Goal: Information Seeking & Learning: Learn about a topic

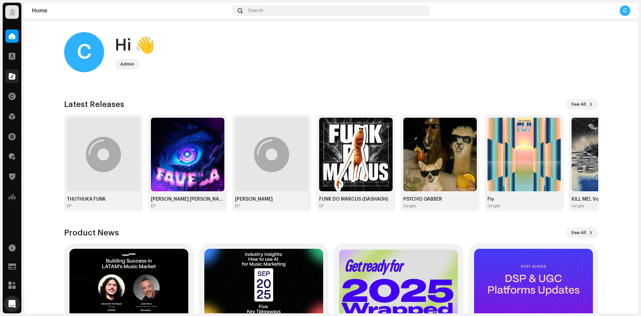
click at [5, 77] on div at bounding box center [11, 75] width 13 height 13
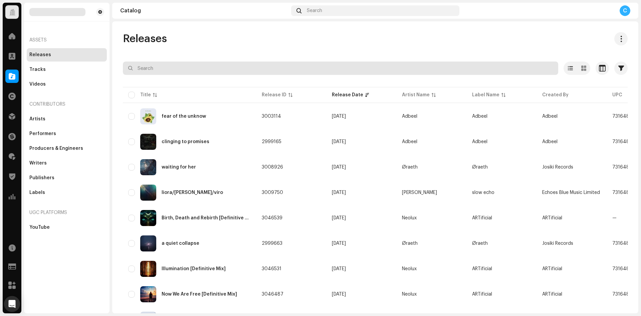
click at [199, 71] on input "text" at bounding box center [340, 67] width 435 height 13
paste input "7316481274247"
type input "7316481274247"
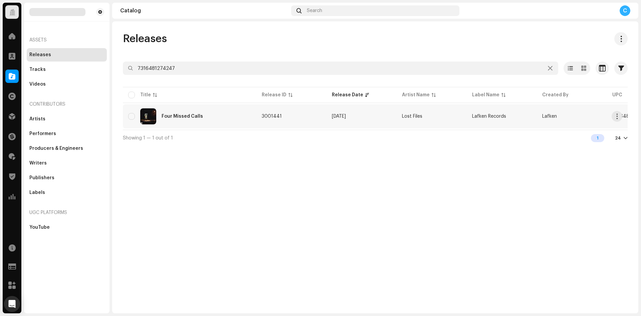
click at [185, 117] on div "Four Missed Calls" at bounding box center [182, 116] width 41 height 5
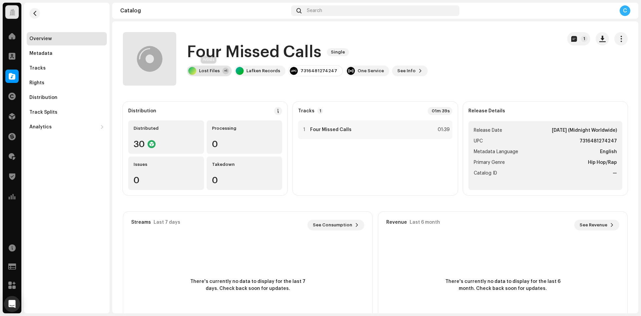
click at [212, 68] on div "Lost Files +1" at bounding box center [209, 70] width 45 height 11
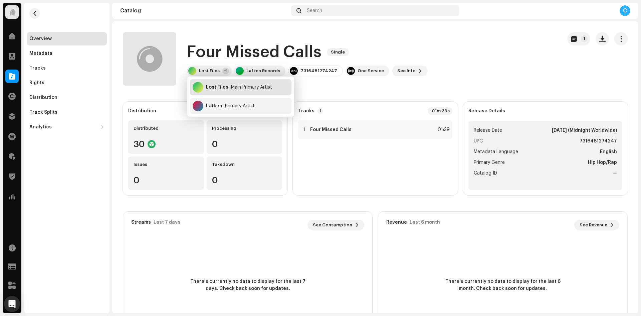
click at [218, 89] on div "Lost Files" at bounding box center [217, 86] width 22 height 5
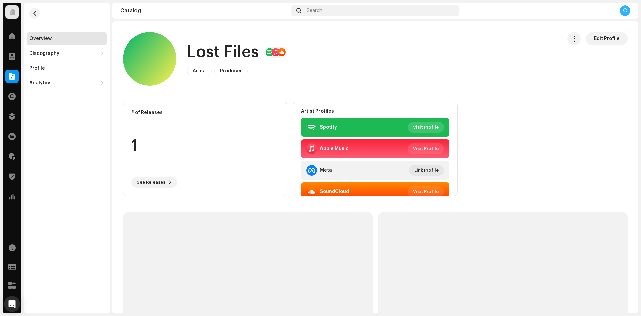
click at [421, 128] on span "Visit Profile" at bounding box center [426, 127] width 26 height 13
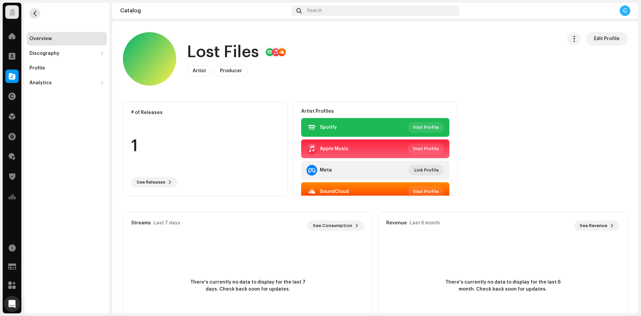
click at [31, 11] on button "button" at bounding box center [34, 13] width 11 height 11
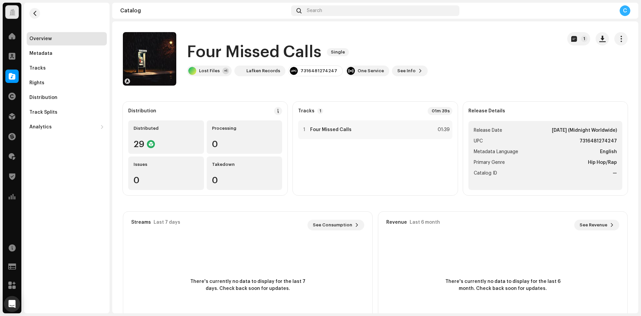
click at [206, 74] on div "Lost Files +1" at bounding box center [209, 70] width 45 height 11
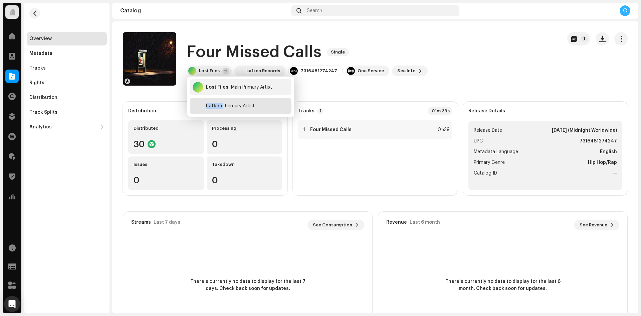
copy div "Lafken"
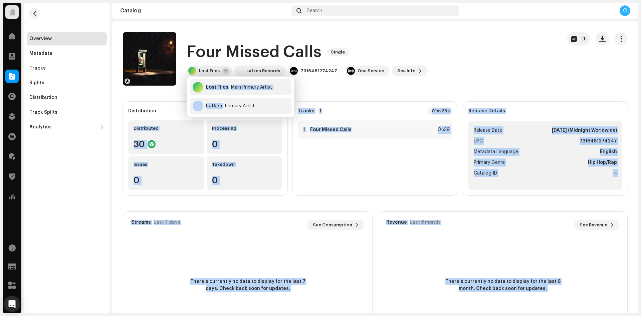
drag, startPoint x: 218, startPoint y: 108, endPoint x: 159, endPoint y: 107, distance: 58.8
click at [158, 107] on body "Identity Music Home Clients Catalog Rights Distribution Finance Royalties Trust…" at bounding box center [320, 158] width 641 height 316
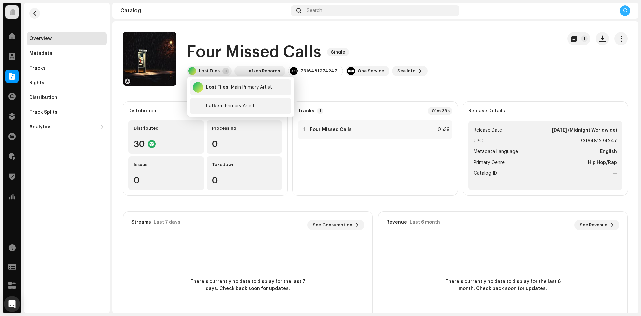
click at [355, 81] on div "Four Missed Calls Single Lost Files +1 Lafken Records 7316481274247 One Service…" at bounding box center [340, 58] width 434 height 53
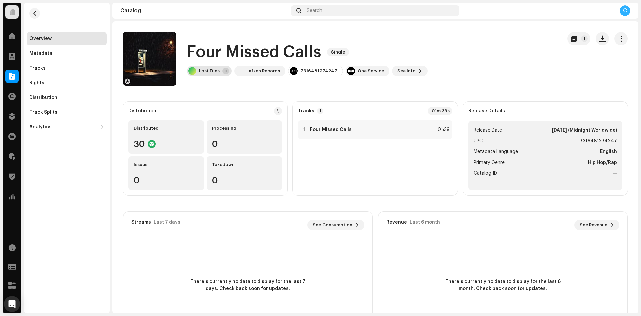
click at [207, 73] on div "Lost Files +1" at bounding box center [209, 70] width 45 height 11
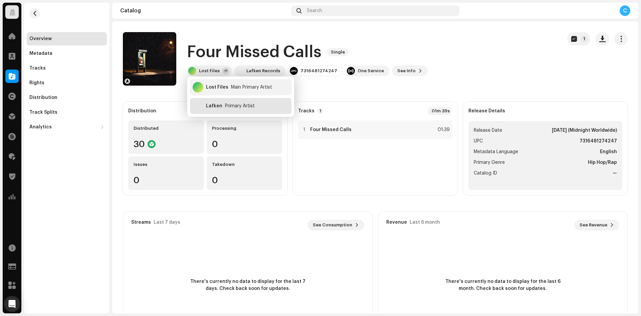
click at [217, 107] on div "Lafken" at bounding box center [214, 105] width 16 height 5
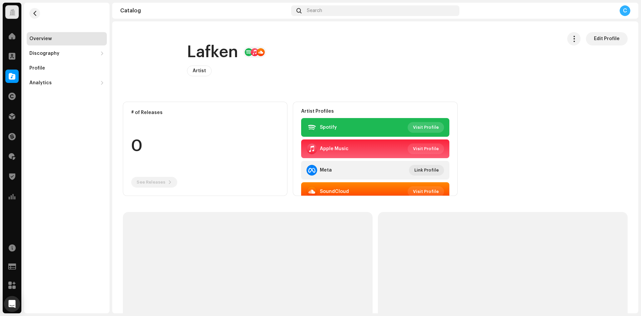
click at [417, 123] on span "Visit Profile" at bounding box center [426, 127] width 26 height 13
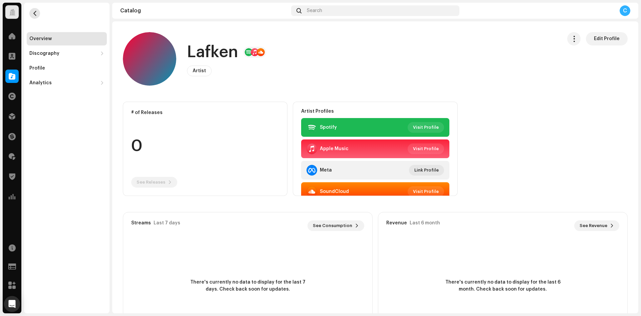
click at [31, 14] on button "button" at bounding box center [34, 13] width 11 height 11
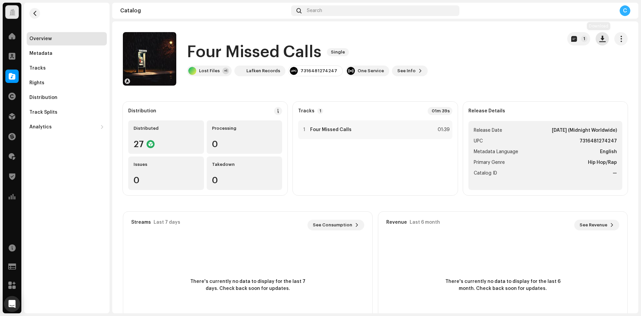
click at [601, 40] on span "button" at bounding box center [602, 38] width 6 height 5
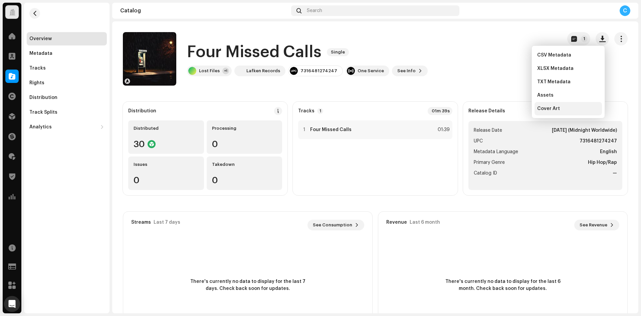
click at [555, 108] on span "Cover Art" at bounding box center [548, 108] width 23 height 5
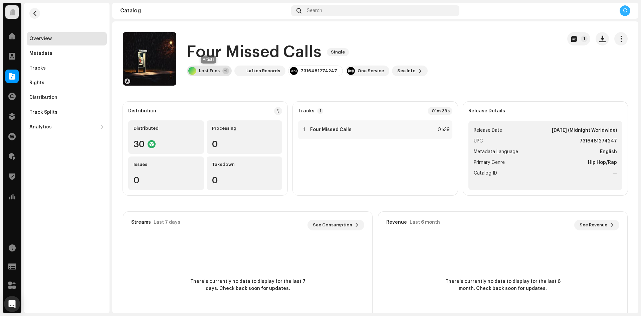
click at [196, 69] on div at bounding box center [192, 71] width 8 height 8
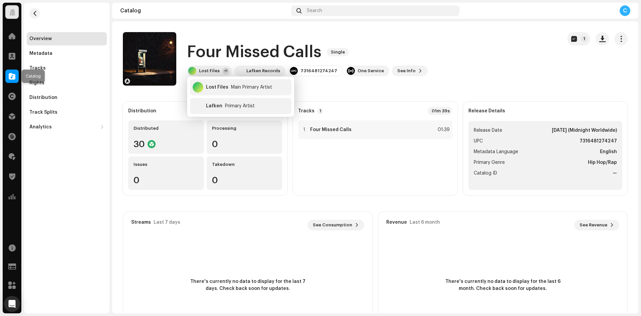
click at [10, 76] on span at bounding box center [12, 75] width 7 height 5
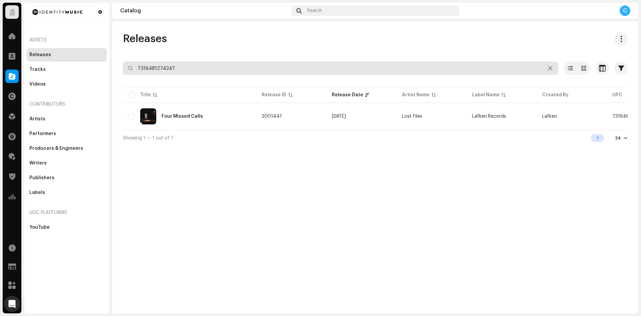
click at [62, 54] on div "Identity Music Home Clients Catalog Rights Distribution Finance Royalties Trust…" at bounding box center [320, 158] width 641 height 316
type input "7316481373094"
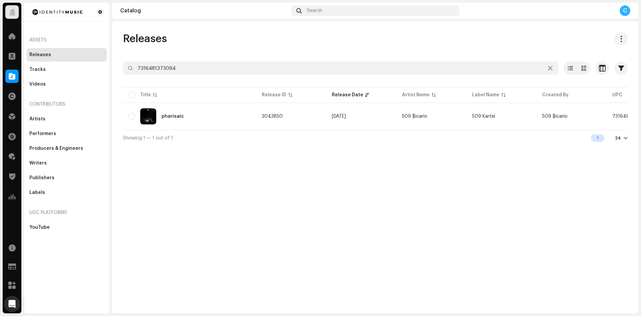
click at [193, 123] on div "pharisaic" at bounding box center [189, 116] width 123 height 16
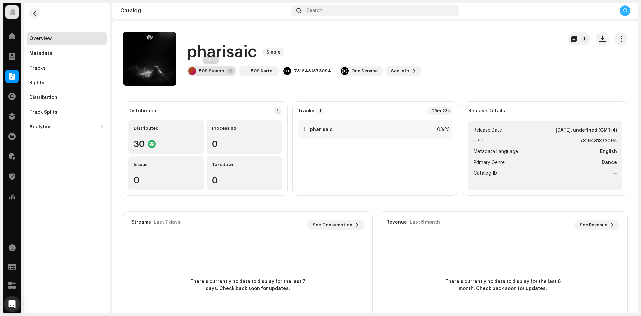
click at [205, 66] on div "509 $icario +2" at bounding box center [211, 70] width 49 height 11
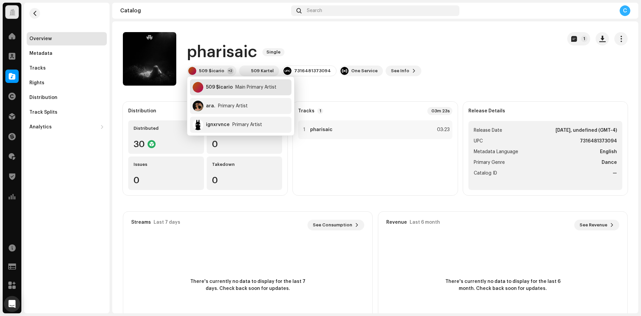
click at [222, 93] on div "509 $icario Main Primary Artist" at bounding box center [241, 87] width 102 height 16
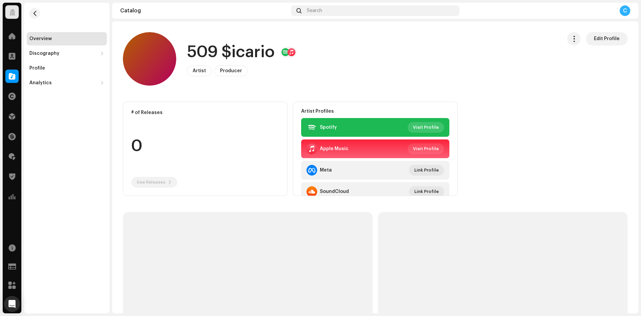
click at [423, 124] on span "Visit Profile" at bounding box center [426, 127] width 26 height 13
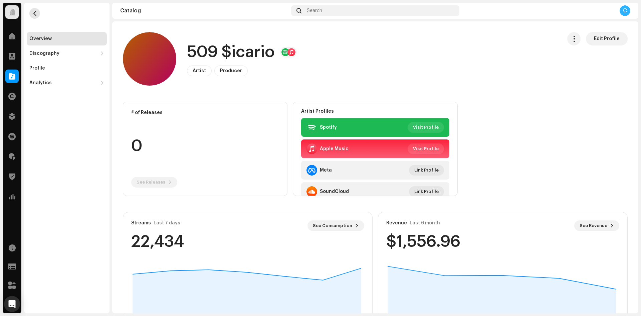
click at [36, 14] on span "button" at bounding box center [34, 13] width 5 height 5
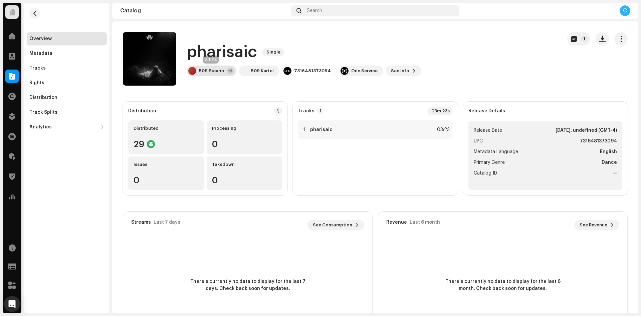
click at [212, 68] on div "509 $icario" at bounding box center [211, 70] width 25 height 5
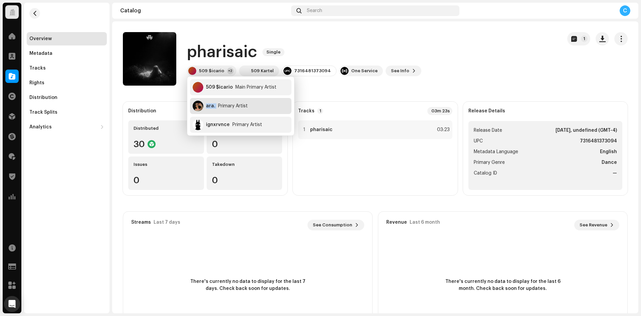
copy div "ara."
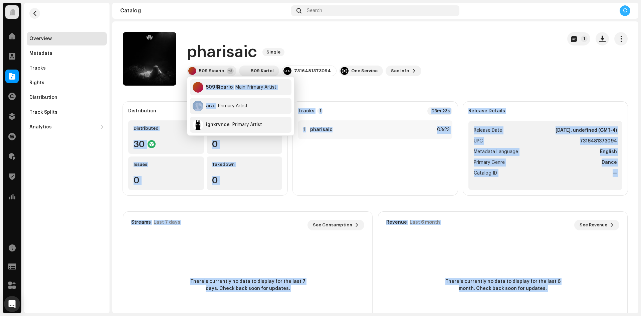
drag, startPoint x: 216, startPoint y: 107, endPoint x: 181, endPoint y: 105, distance: 35.1
click at [179, 106] on body "Identity Music Home Clients Catalog Rights Distribution Finance Royalties Trust…" at bounding box center [320, 158] width 641 height 316
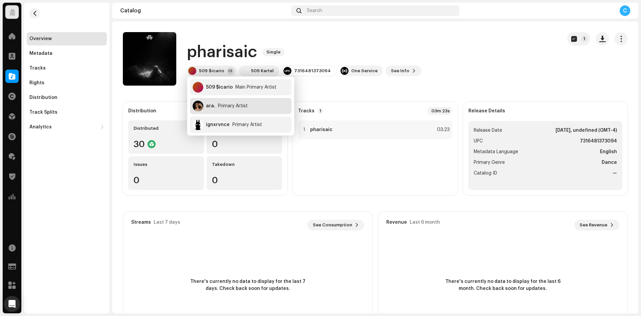
click at [239, 105] on div "Primary Artist" at bounding box center [233, 105] width 30 height 5
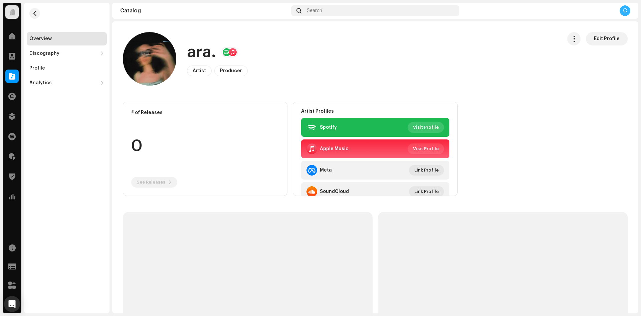
click at [425, 125] on span "Visit Profile" at bounding box center [426, 127] width 26 height 13
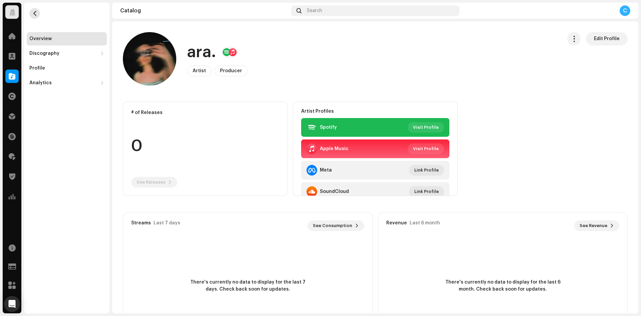
click at [32, 12] on span "button" at bounding box center [34, 13] width 5 height 5
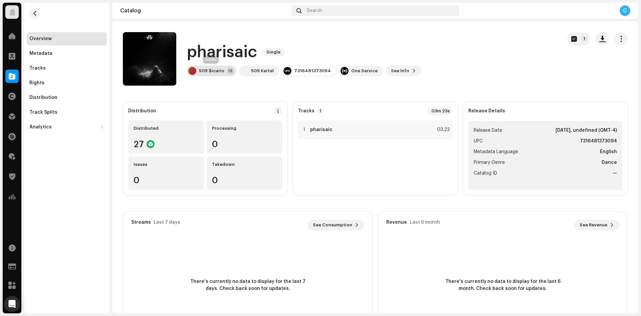
click at [207, 68] on div "509 $icario" at bounding box center [211, 70] width 25 height 5
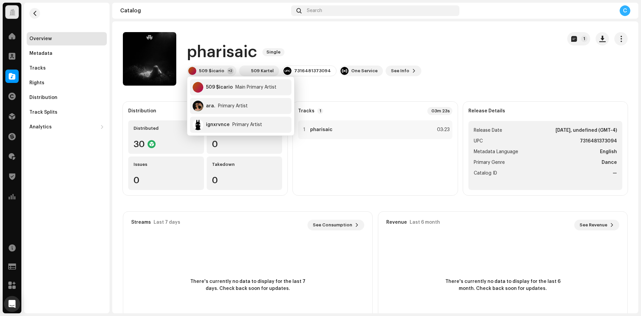
click at [489, 62] on div "pharisaic Single 509 $icario +2 509 Kartel 7316481373094 One Service See Info 1" at bounding box center [340, 58] width 434 height 53
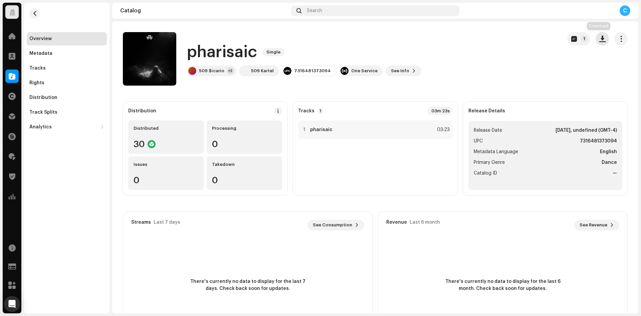
click at [601, 39] on span "button" at bounding box center [602, 38] width 6 height 5
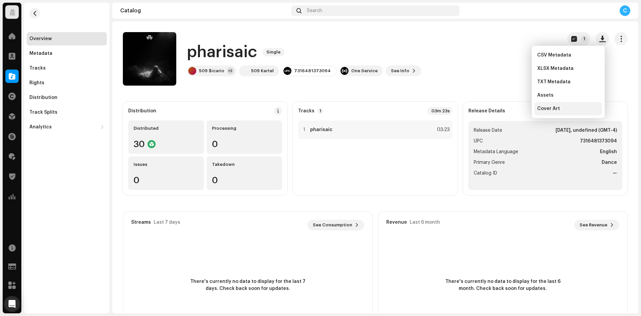
click at [563, 110] on div "Cover Art" at bounding box center [568, 108] width 62 height 5
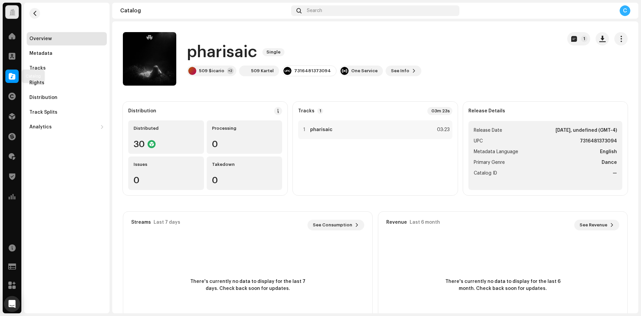
click at [16, 78] on div at bounding box center [11, 75] width 13 height 13
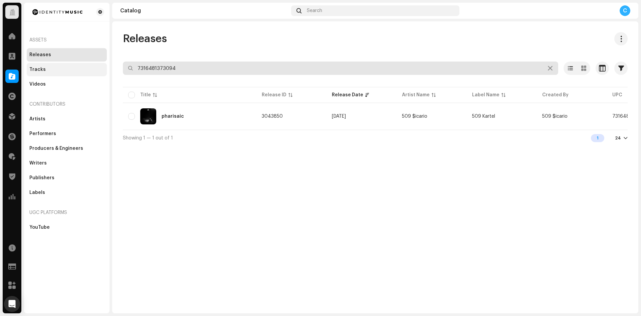
drag, startPoint x: 182, startPoint y: 66, endPoint x: 91, endPoint y: 71, distance: 90.6
click at [105, 74] on div "Identity Music Home Clients Catalog Rights Distribution Finance Royalties Trust…" at bounding box center [320, 158] width 641 height 316
paste input "7316481372899"
type input "7316481372899"
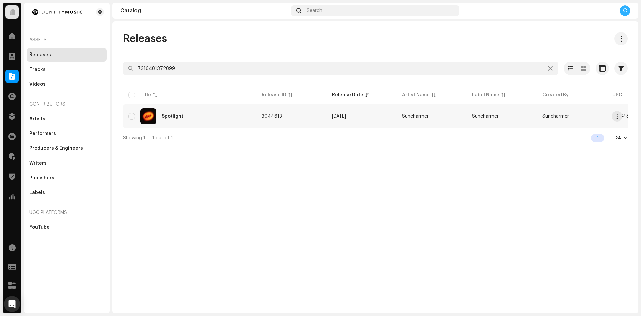
click at [180, 116] on div "Spotlight" at bounding box center [173, 116] width 22 height 5
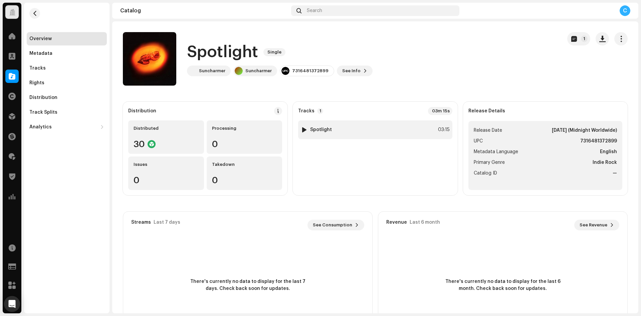
click at [306, 131] on img at bounding box center [304, 129] width 9 height 9
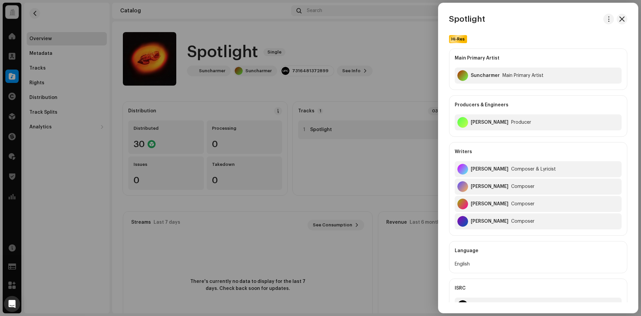
click at [306, 131] on div at bounding box center [320, 158] width 641 height 316
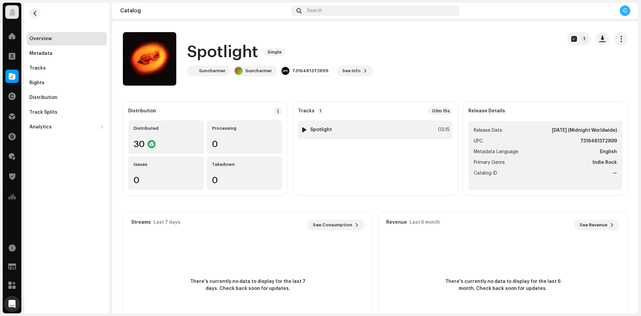
click at [303, 129] on div at bounding box center [304, 129] width 5 height 5
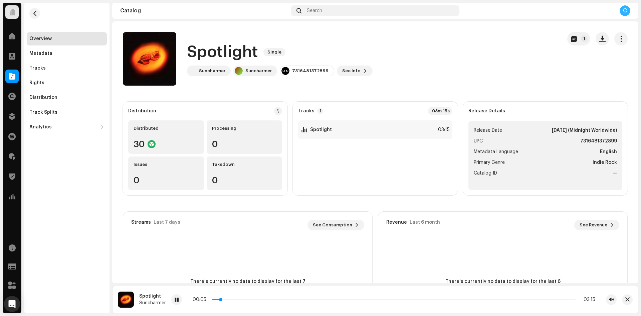
drag, startPoint x: 222, startPoint y: 299, endPoint x: 255, endPoint y: 299, distance: 33.4
click at [255, 299] on p-slider at bounding box center [393, 299] width 363 height 1
click at [178, 299] on span at bounding box center [177, 299] width 4 height 5
click at [599, 39] on span "button" at bounding box center [602, 38] width 6 height 5
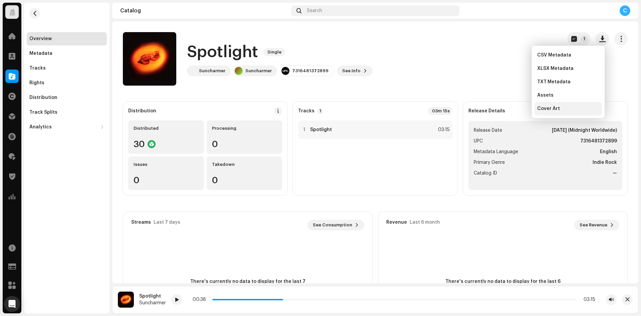
click at [569, 109] on div "Cover Art" at bounding box center [568, 108] width 62 height 5
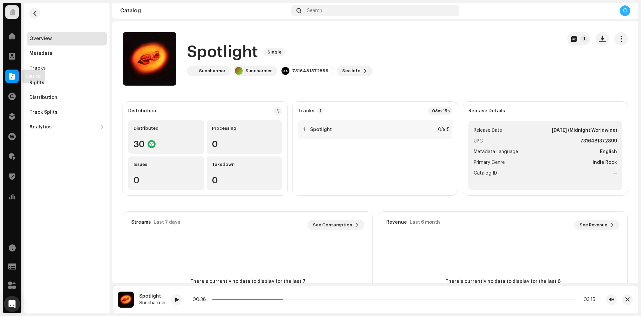
click at [10, 75] on span at bounding box center [12, 75] width 7 height 5
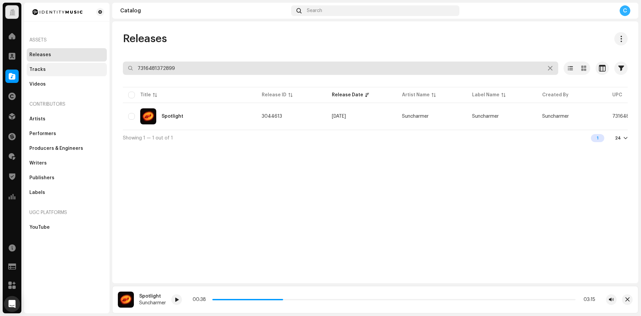
drag, startPoint x: 186, startPoint y: 67, endPoint x: 82, endPoint y: 64, distance: 103.2
click at [82, 64] on div "Identity Music Home Clients Catalog Rights Distribution Finance Royalties Trust…" at bounding box center [320, 158] width 641 height 316
paste input "7316481243847"
type input "7316481243847"
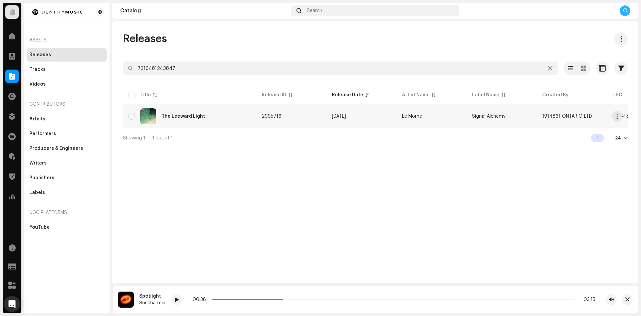
click at [207, 114] on div "The Leeward Light" at bounding box center [189, 116] width 123 height 16
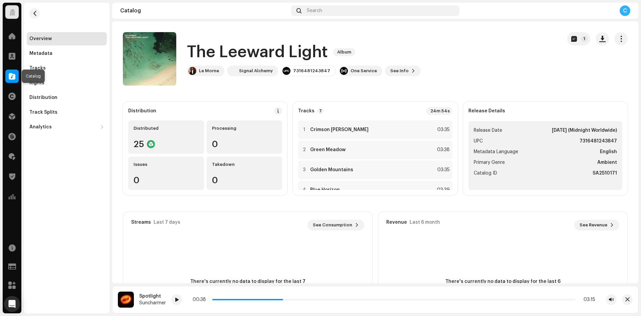
click at [10, 71] on div at bounding box center [11, 75] width 13 height 13
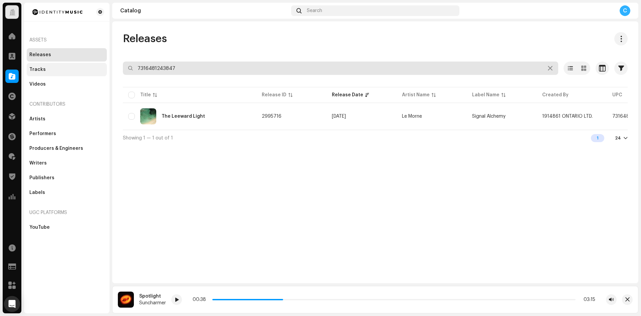
drag, startPoint x: 180, startPoint y: 66, endPoint x: 97, endPoint y: 65, distance: 83.5
click at [113, 71] on div "Releases 7316481243847 Selected 0 Options Filters Distribution status Never Dis…" at bounding box center [375, 89] width 526 height 114
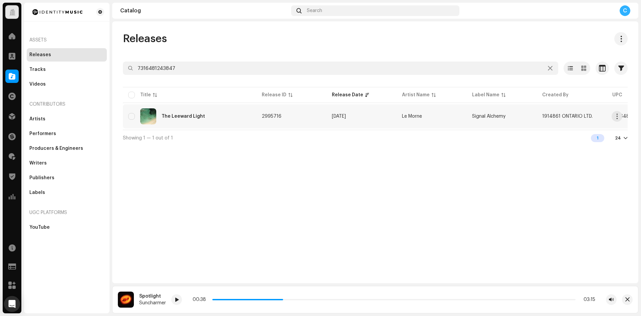
click at [216, 113] on div "The Leeward Light" at bounding box center [189, 116] width 123 height 16
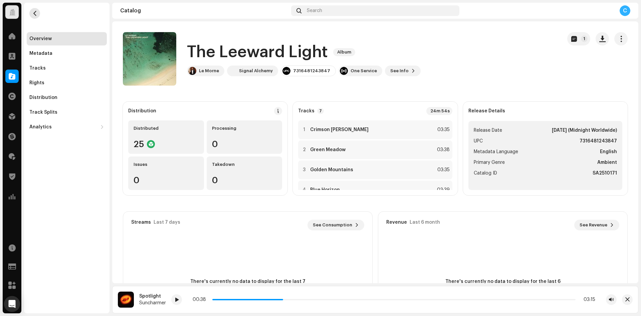
click at [36, 11] on button "button" at bounding box center [34, 13] width 11 height 11
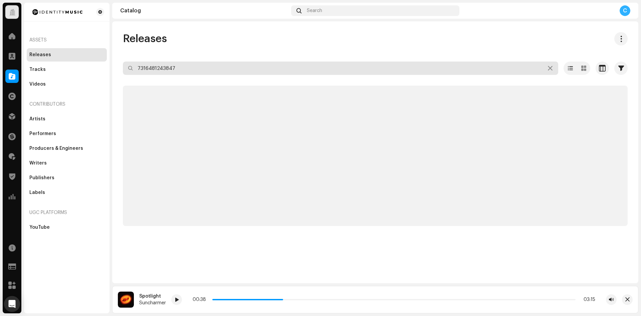
drag, startPoint x: 178, startPoint y: 66, endPoint x: 102, endPoint y: 62, distance: 76.9
click at [104, 62] on div "Identity Music Home Clients Catalog Rights Distribution Finance Royalties Trust…" at bounding box center [320, 158] width 641 height 316
paste input "7316481028901"
type input "7316481028901"
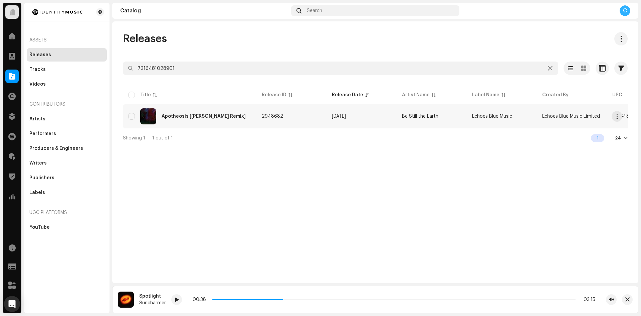
click at [194, 117] on div "Apotheosis [Hammock Remix]" at bounding box center [204, 116] width 84 height 5
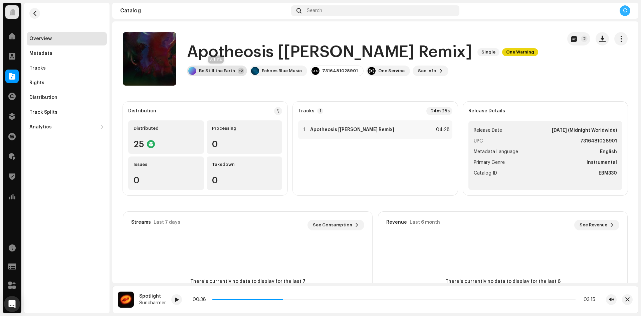
click at [222, 72] on div "Be Still the Earth" at bounding box center [217, 70] width 36 height 5
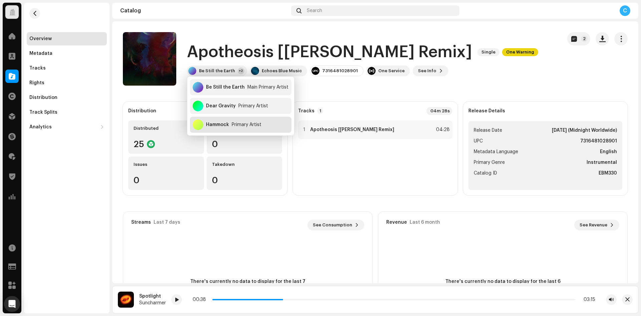
click at [223, 125] on div "Hammock" at bounding box center [217, 124] width 23 height 5
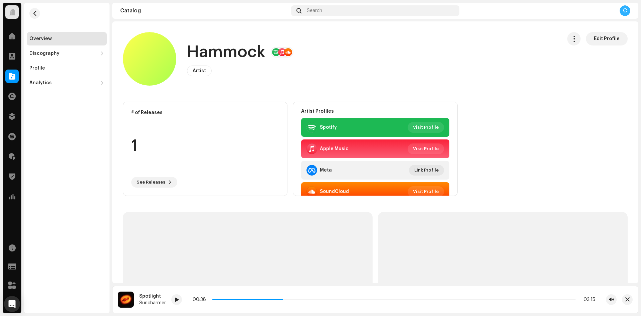
drag, startPoint x: 420, startPoint y: 133, endPoint x: 417, endPoint y: 118, distance: 15.3
click at [420, 132] on div "Spotify Visit Profile" at bounding box center [375, 127] width 148 height 19
click at [416, 126] on span "Visit Profile" at bounding box center [426, 127] width 26 height 13
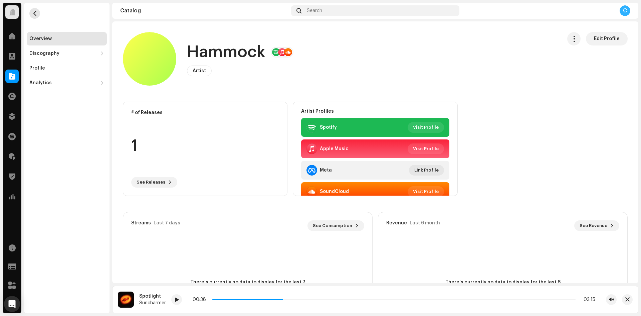
click at [37, 13] on span "button" at bounding box center [34, 13] width 5 height 5
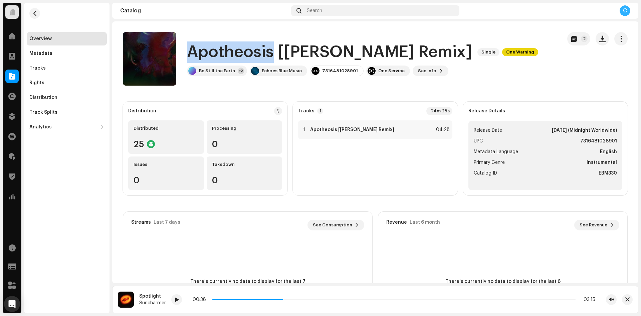
drag, startPoint x: 189, startPoint y: 52, endPoint x: 271, endPoint y: 54, distance: 82.5
click at [271, 54] on h1 "Apotheosis [Hammock Remix]" at bounding box center [329, 51] width 285 height 21
copy h1 "Apotheosis"
copy div "Echoes Blue Music"
drag, startPoint x: 298, startPoint y: 71, endPoint x: 260, endPoint y: 73, distance: 37.8
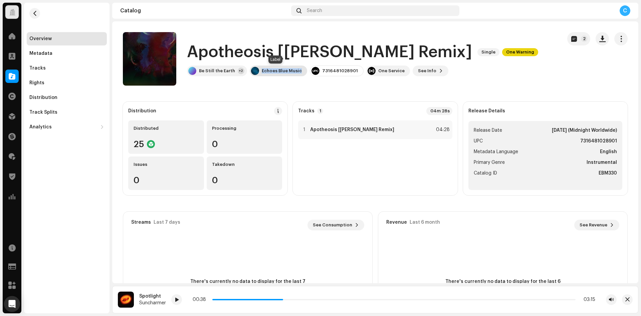
click at [260, 73] on div "Echoes Blue Music" at bounding box center [278, 70] width 57 height 11
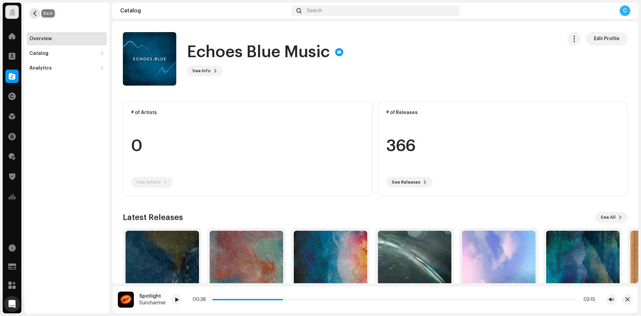
click at [34, 11] on span "button" at bounding box center [34, 13] width 5 height 5
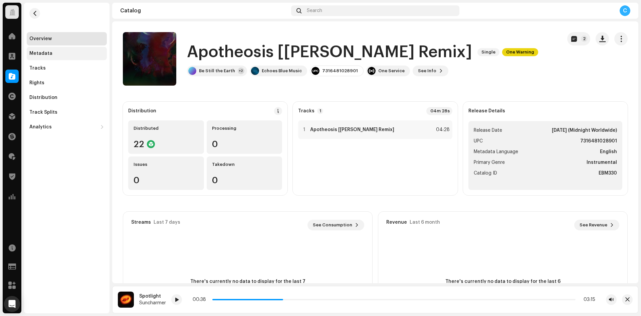
click at [51, 54] on div "Metadata" at bounding box center [66, 53] width 75 height 5
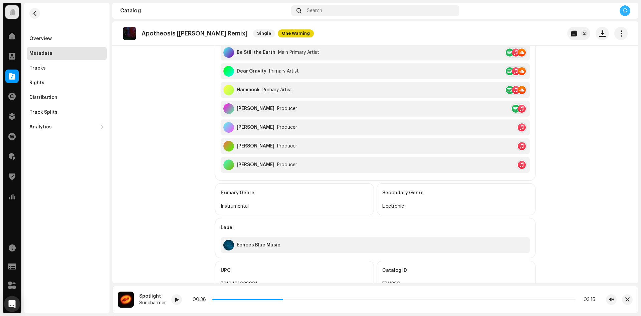
scroll to position [200, 0]
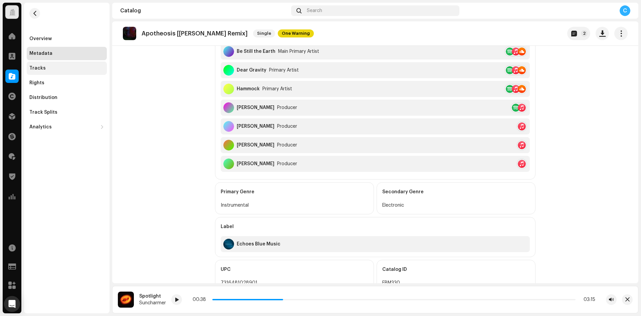
click at [77, 70] on div "Tracks" at bounding box center [66, 67] width 75 height 5
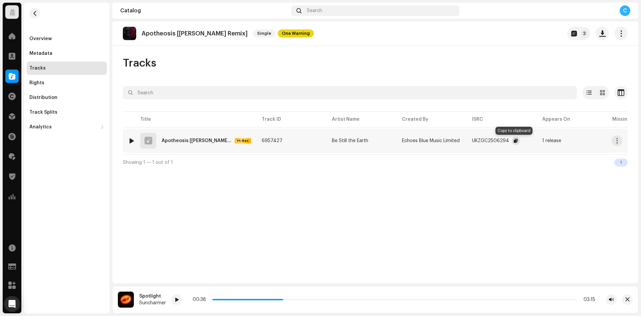
click at [514, 141] on span "button" at bounding box center [516, 140] width 4 height 5
click at [63, 39] on div "Overview" at bounding box center [66, 38] width 75 height 5
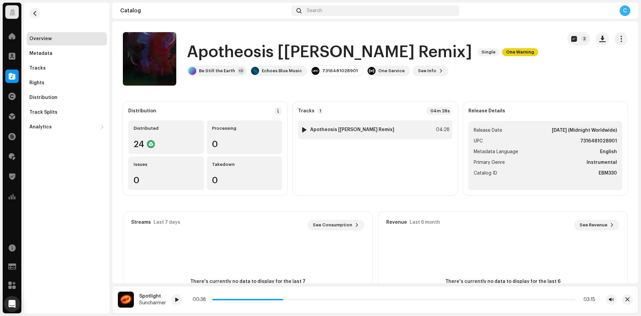
click at [302, 130] on div at bounding box center [304, 129] width 5 height 5
click at [51, 53] on div "Metadata" at bounding box center [66, 53] width 75 height 5
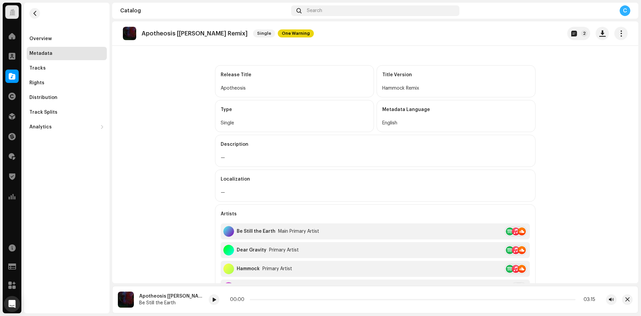
scroll to position [167, 0]
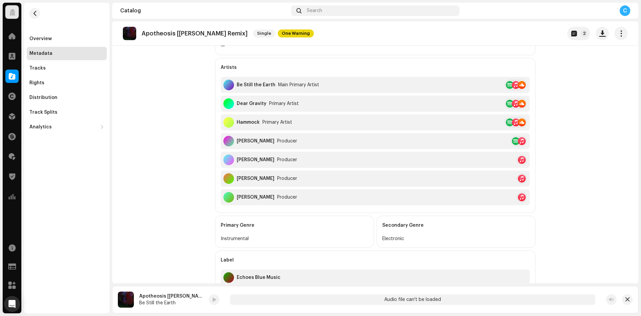
click at [212, 303] on re-a-play-button at bounding box center [214, 299] width 11 height 11
click at [52, 38] on div "Overview" at bounding box center [66, 38] width 75 height 5
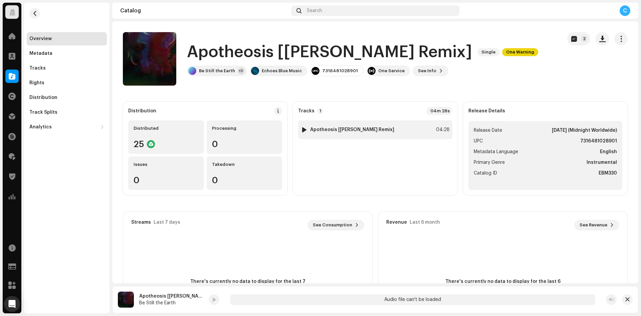
click at [302, 130] on div at bounding box center [304, 129] width 5 height 5
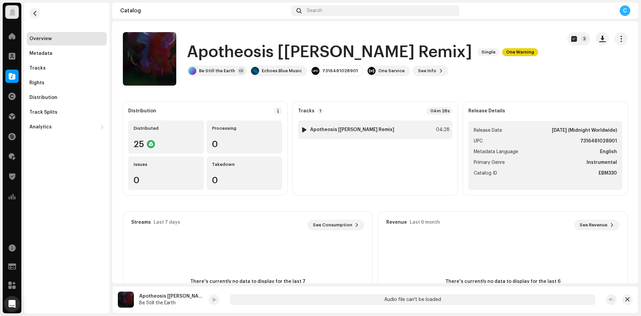
click at [302, 130] on div at bounding box center [304, 129] width 5 height 5
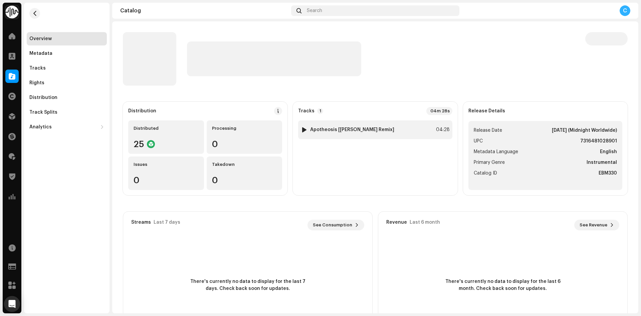
click at [303, 128] on div at bounding box center [304, 129] width 5 height 5
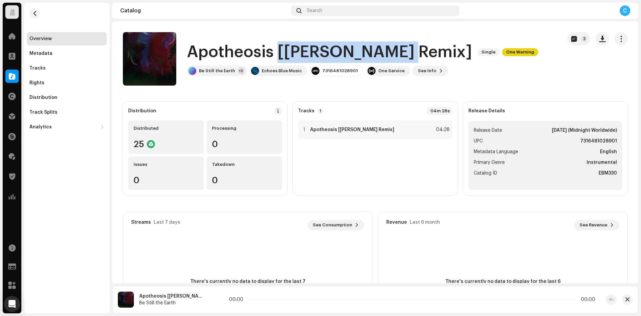
drag, startPoint x: 277, startPoint y: 55, endPoint x: 419, endPoint y: 59, distance: 141.7
click at [419, 59] on div "Apotheosis [[PERSON_NAME] Remix] Single One Warning" at bounding box center [362, 51] width 351 height 21
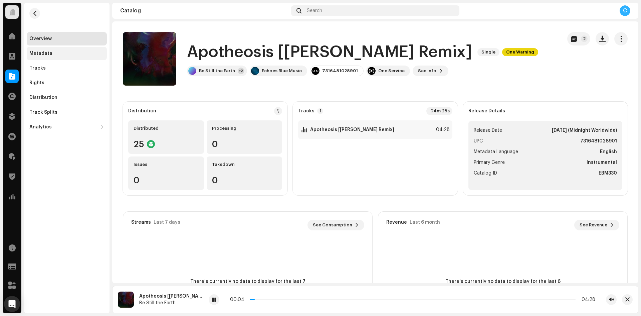
click at [51, 53] on div "Metadata" at bounding box center [66, 53] width 75 height 5
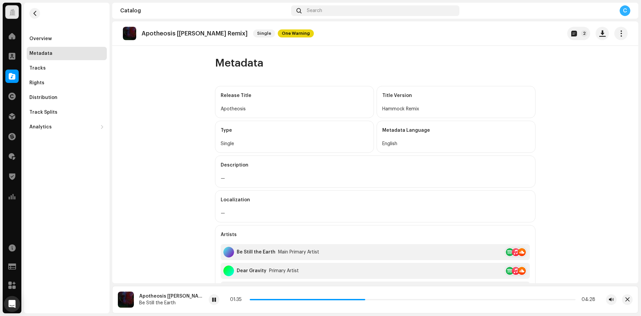
click at [64, 36] on div "Overview" at bounding box center [66, 38] width 75 height 5
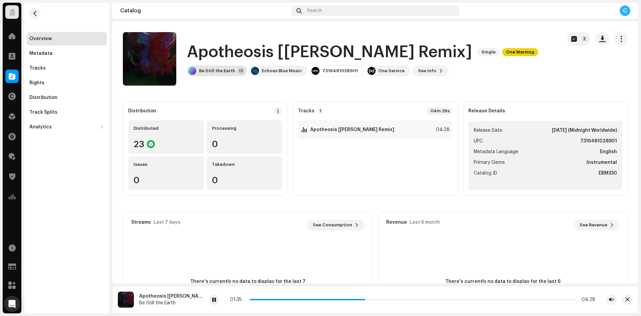
click at [214, 68] on div "Be Still the Earth +2" at bounding box center [217, 70] width 60 height 11
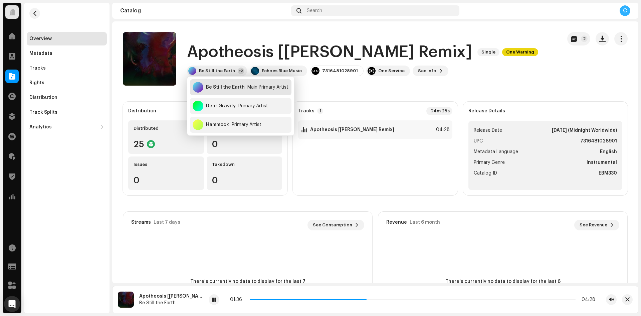
click at [228, 83] on div "Be Still the Earth Main Primary Artist" at bounding box center [241, 87] width 102 height 16
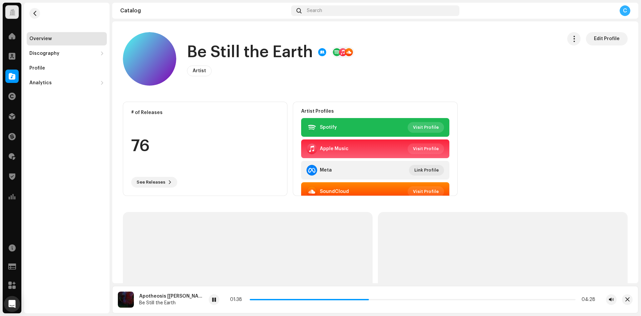
click at [425, 129] on span "Visit Profile" at bounding box center [426, 127] width 26 height 13
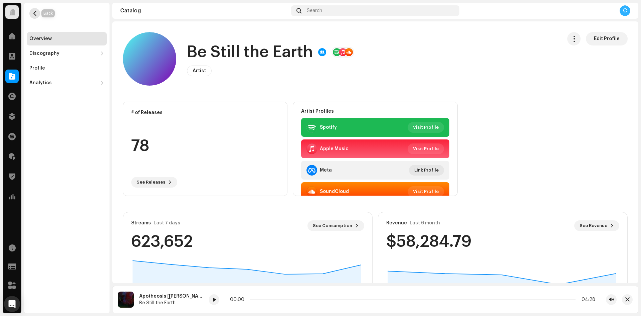
click at [34, 14] on span "button" at bounding box center [34, 13] width 5 height 5
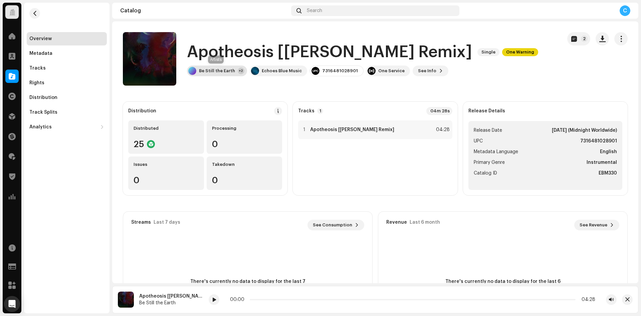
click at [202, 71] on div "Be Still the Earth" at bounding box center [217, 70] width 36 height 5
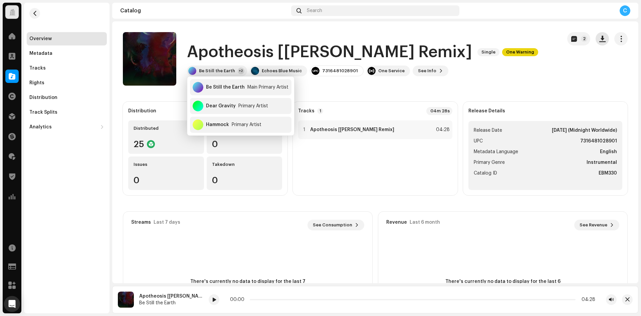
click at [600, 42] on button "button" at bounding box center [602, 38] width 13 height 13
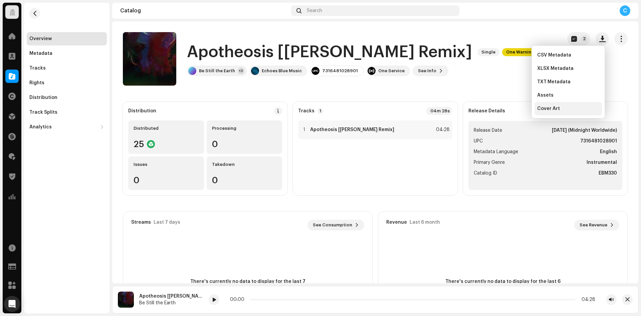
click at [565, 109] on div "Cover Art" at bounding box center [568, 108] width 62 height 5
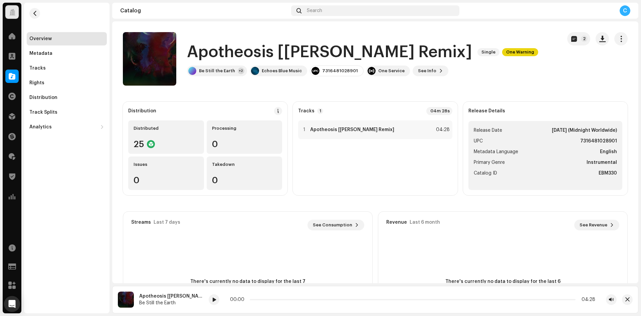
click at [12, 76] on span at bounding box center [12, 75] width 7 height 5
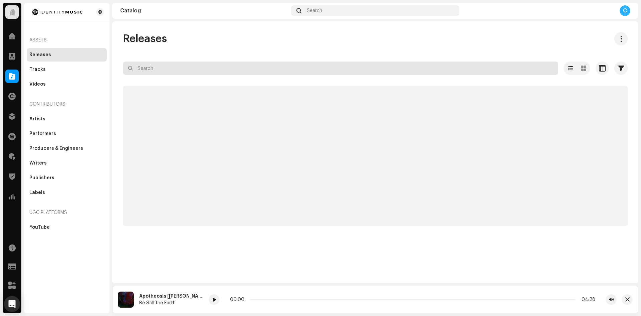
drag, startPoint x: 175, startPoint y: 67, endPoint x: 99, endPoint y: 63, distance: 75.9
click at [103, 63] on div "Identity Music Home Clients Catalog Rights Distribution Finance Royalties Trust…" at bounding box center [320, 158] width 641 height 316
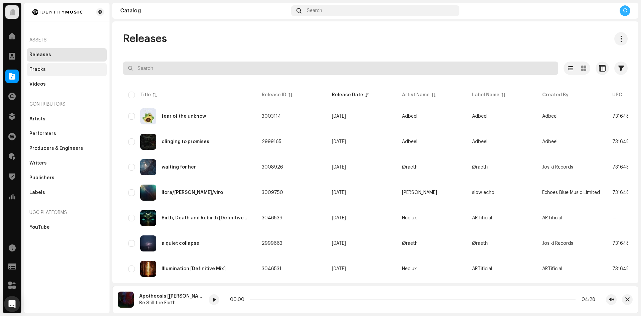
paste input "7316481352112"
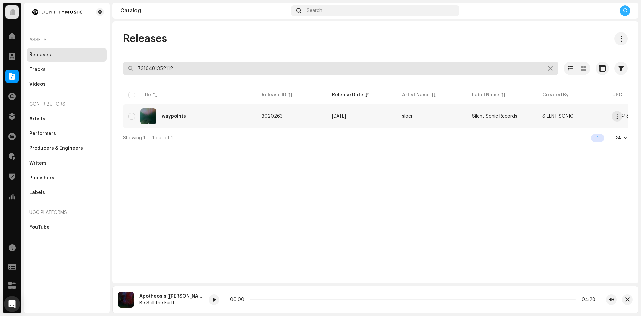
type input "7316481352112"
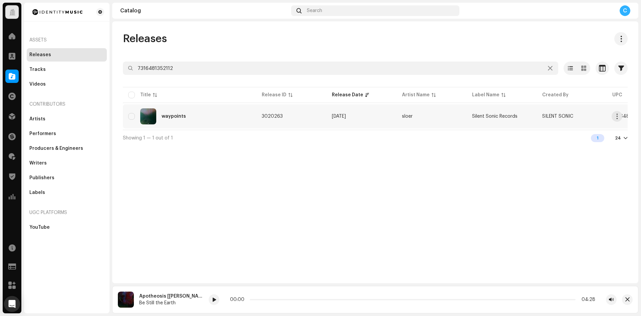
click at [207, 117] on div "waypoints" at bounding box center [189, 116] width 123 height 16
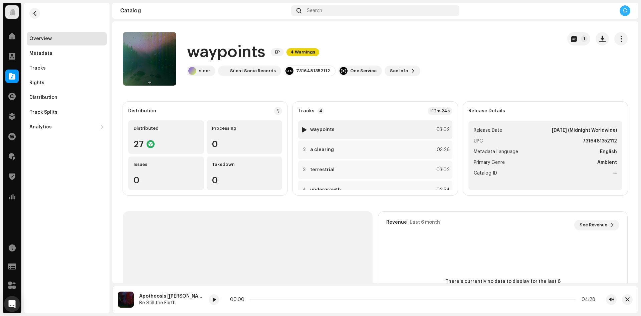
click at [304, 132] on div at bounding box center [304, 129] width 5 height 5
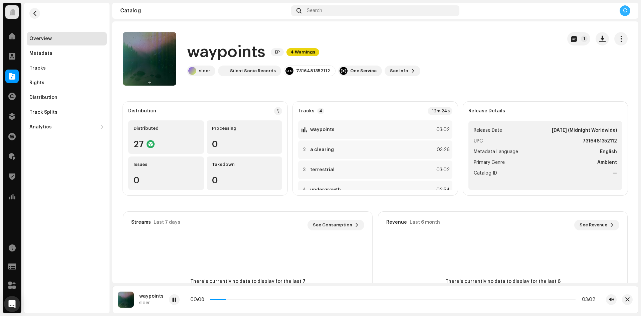
drag, startPoint x: 220, startPoint y: 300, endPoint x: 233, endPoint y: 300, distance: 13.0
click at [227, 300] on span at bounding box center [224, 299] width 3 height 3
drag, startPoint x: 229, startPoint y: 299, endPoint x: 252, endPoint y: 300, distance: 22.7
click at [252, 300] on p-slider at bounding box center [393, 299] width 366 height 1
click at [10, 74] on span at bounding box center [12, 75] width 7 height 5
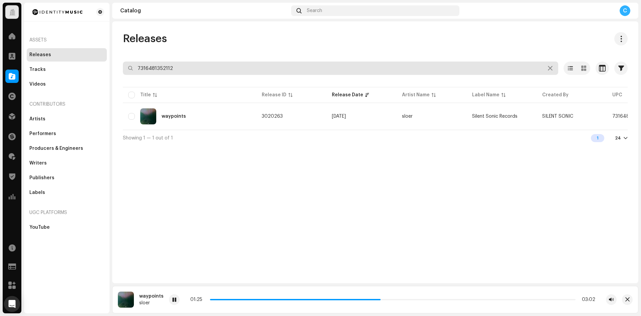
click at [103, 56] on div "Identity Music Home Clients Catalog Rights Distribution Finance Royalties Trust…" at bounding box center [320, 158] width 641 height 316
paste input "7316481243847"
type input "7316481243847"
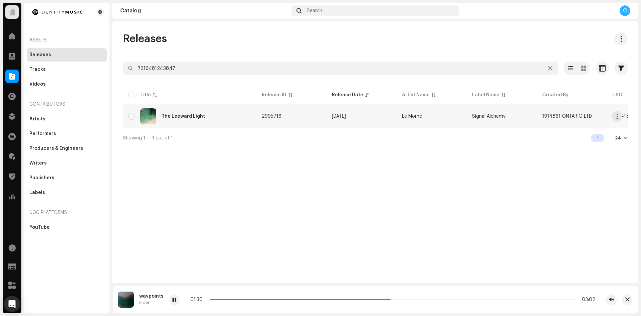
click at [210, 123] on div "The Leeward Light" at bounding box center [189, 116] width 123 height 16
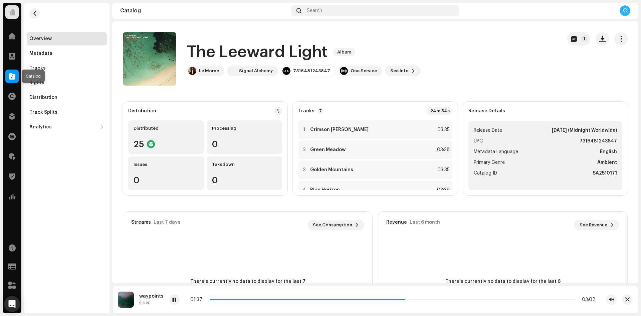
click at [12, 75] on span at bounding box center [12, 75] width 7 height 5
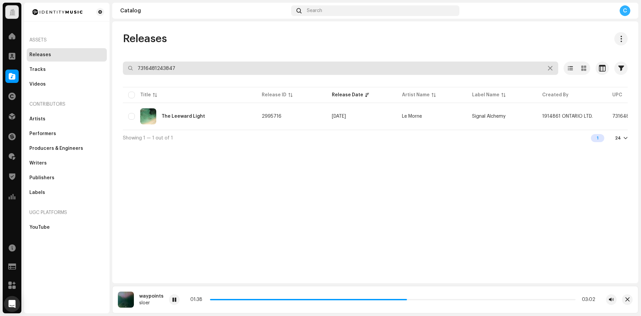
drag, startPoint x: 185, startPoint y: 68, endPoint x: 114, endPoint y: 56, distance: 72.8
click at [114, 56] on div "Releases 7316481243847 Selected 0 Options Filters Distribution status Never Dis…" at bounding box center [375, 89] width 526 height 114
paste input "7316481301417"
type input "7316481301417"
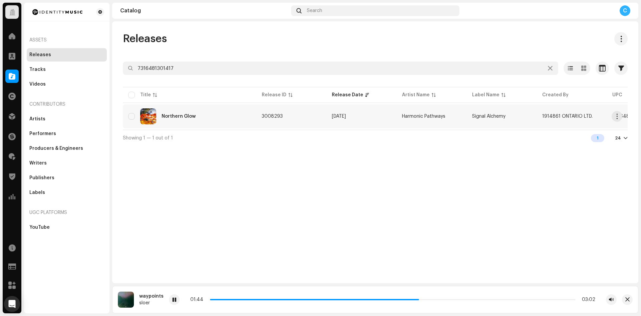
click at [204, 113] on div "Northern Glow" at bounding box center [189, 116] width 123 height 16
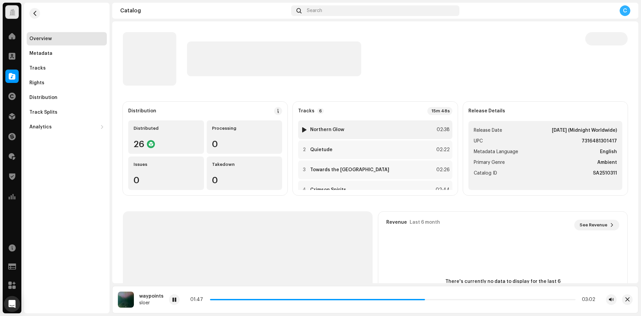
click at [302, 129] on div at bounding box center [304, 129] width 5 height 5
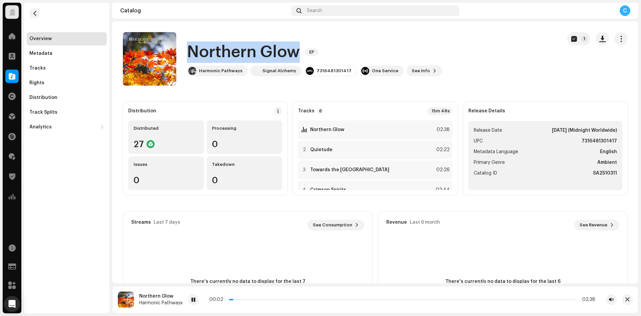
drag, startPoint x: 189, startPoint y: 50, endPoint x: 301, endPoint y: 51, distance: 111.5
click at [301, 51] on div "Northern Glow EP" at bounding box center [314, 51] width 255 height 21
click at [260, 50] on h1 "Northern Glow" at bounding box center [243, 51] width 113 height 21
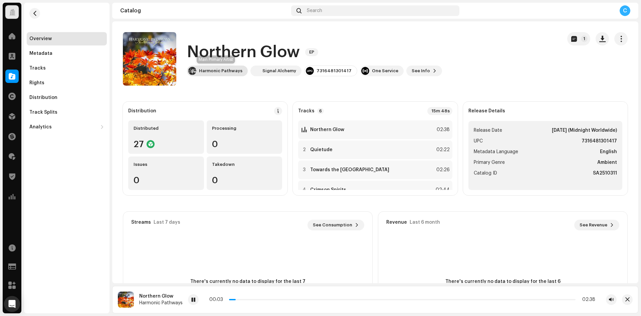
click at [211, 72] on div "Harmonic Pathways" at bounding box center [220, 70] width 43 height 5
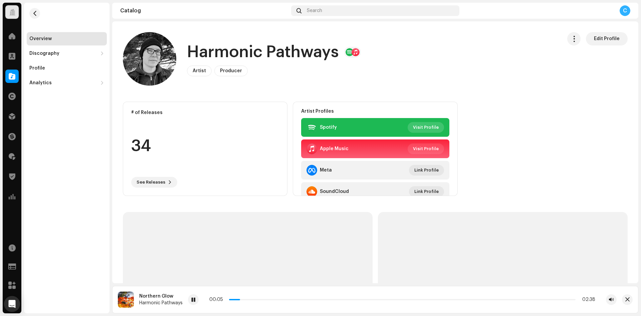
click at [420, 127] on span "Visit Profile" at bounding box center [426, 127] width 26 height 13
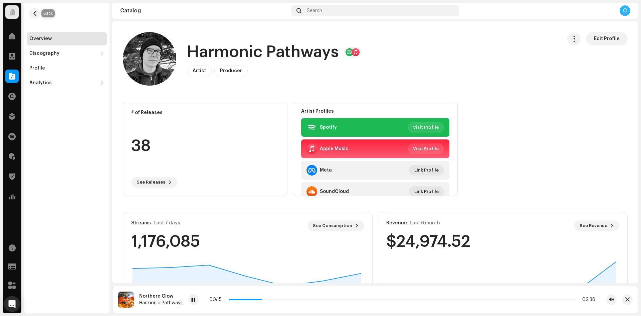
drag, startPoint x: 36, startPoint y: 14, endPoint x: 49, endPoint y: 27, distance: 18.4
click at [36, 14] on span "button" at bounding box center [34, 13] width 5 height 5
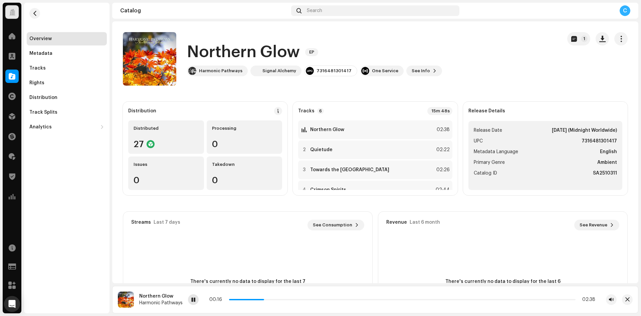
click at [195, 297] on span at bounding box center [194, 299] width 4 height 5
drag, startPoint x: 621, startPoint y: 143, endPoint x: 639, endPoint y: 143, distance: 18.4
click at [639, 143] on div "Identity Music Home Clients Catalog Rights Distribution Finance Royalties Trust…" at bounding box center [320, 158] width 641 height 316
copy strong "7316481301417"
copy div "Signal Alchemy"
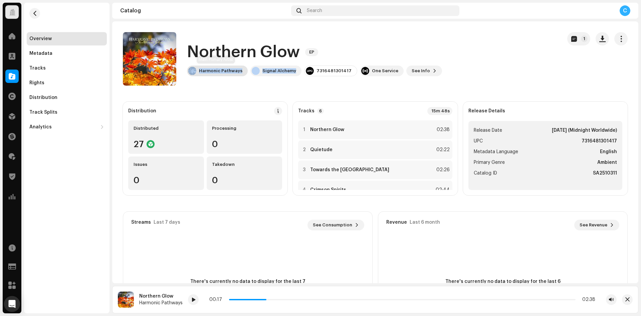
drag, startPoint x: 286, startPoint y: 73, endPoint x: 190, endPoint y: 71, distance: 95.9
click at [190, 71] on div "Harmonic Pathways Signal Alchemy 7316481301417 One Service See Info 1" at bounding box center [314, 70] width 255 height 11
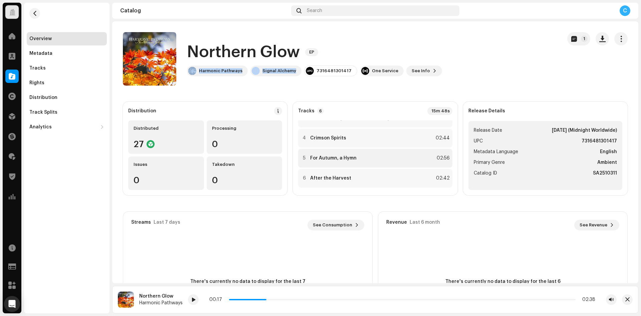
scroll to position [55, 0]
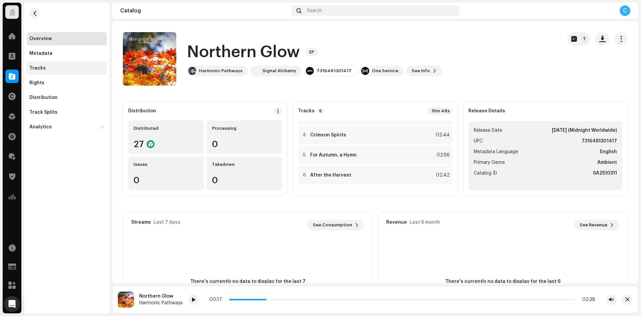
click at [51, 61] on div "Tracks" at bounding box center [67, 67] width 80 height 13
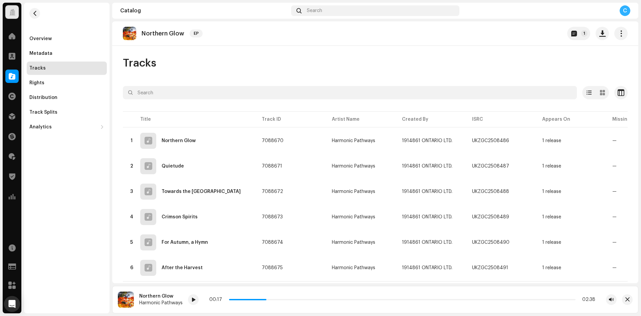
click at [70, 71] on div "Tracks" at bounding box center [67, 67] width 80 height 13
click at [514, 142] on span "button" at bounding box center [516, 140] width 4 height 5
click at [63, 52] on div "Metadata" at bounding box center [66, 53] width 75 height 5
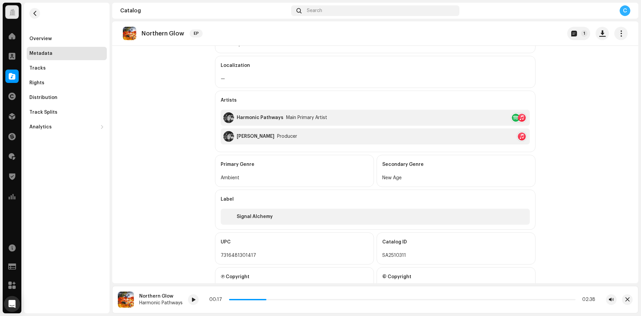
scroll to position [167, 0]
click at [54, 37] on div "Overview" at bounding box center [66, 38] width 75 height 5
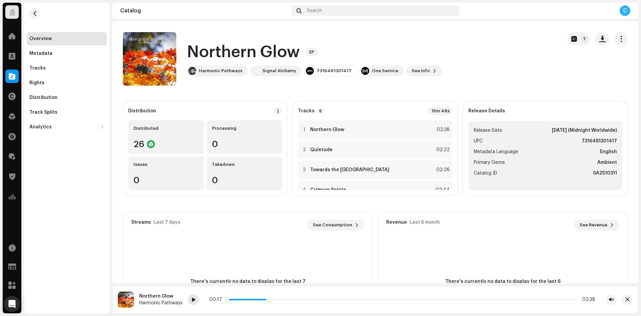
click at [189, 300] on div at bounding box center [193, 299] width 11 height 11
click at [599, 39] on span "button" at bounding box center [602, 38] width 6 height 5
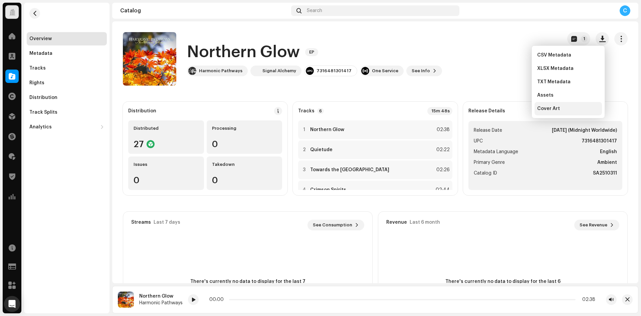
click at [559, 107] on div "Cover Art" at bounding box center [568, 108] width 62 height 5
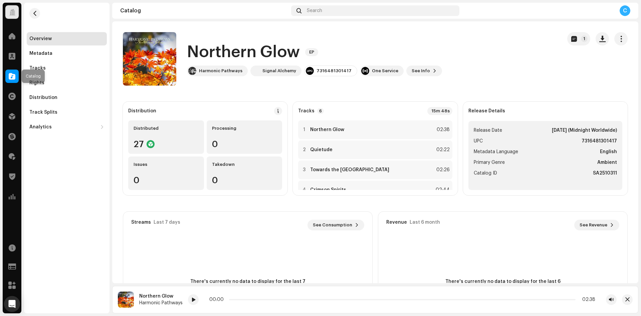
click at [12, 80] on div at bounding box center [11, 75] width 13 height 13
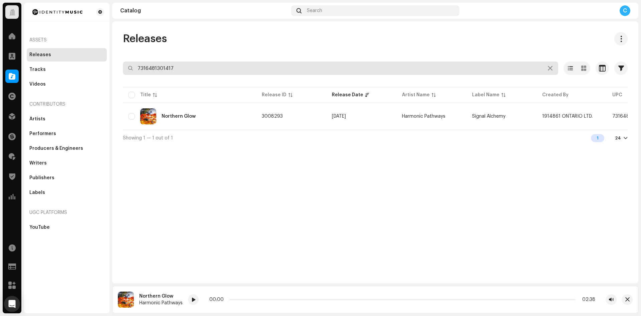
drag, startPoint x: 195, startPoint y: 68, endPoint x: 116, endPoint y: 69, distance: 79.5
click at [116, 69] on div "Releases 7316481301417 Selected 0 Options Filters Distribution status Never Dis…" at bounding box center [375, 89] width 526 height 114
paste input "7316481309529"
type input "7316481309529"
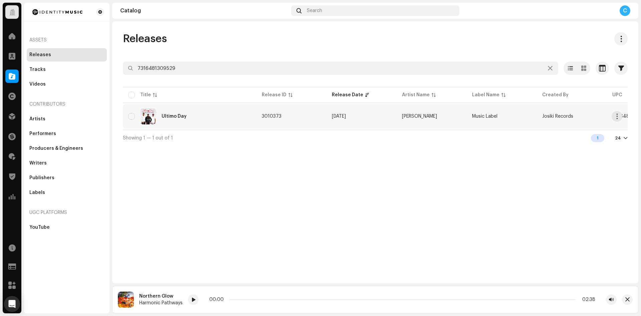
click at [328, 119] on td "Oct 16, 2025" at bounding box center [362, 116] width 70 height 24
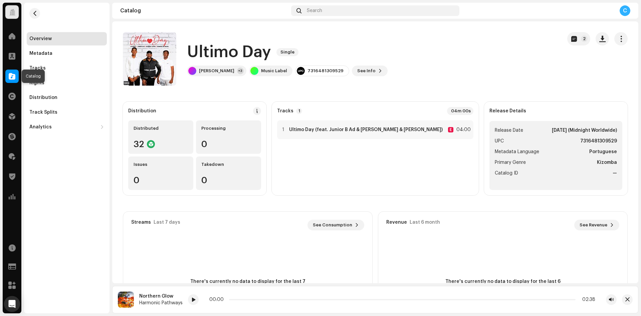
click at [12, 75] on span at bounding box center [12, 75] width 7 height 5
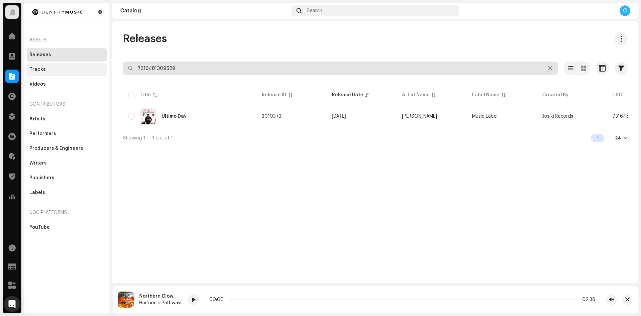
drag, startPoint x: 185, startPoint y: 67, endPoint x: 94, endPoint y: 67, distance: 90.5
click at [113, 67] on div "Releases 7316481309529 Selected 0 Options Filters Distribution status Never Dis…" at bounding box center [375, 89] width 526 height 114
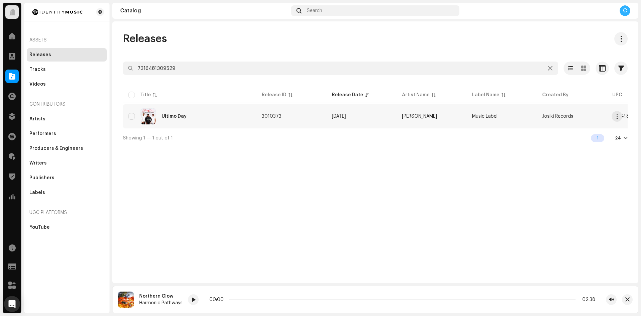
click at [181, 120] on div "Ultimo Day" at bounding box center [189, 116] width 123 height 16
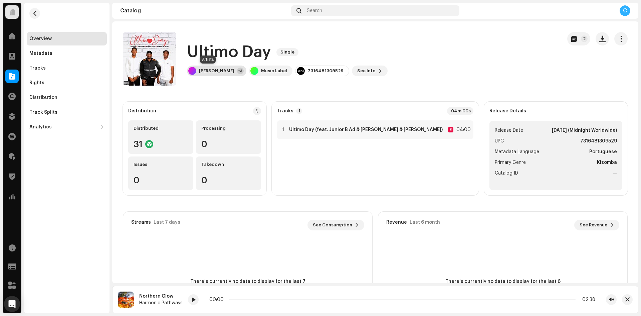
click at [210, 73] on div "Je Deezy" at bounding box center [216, 70] width 35 height 5
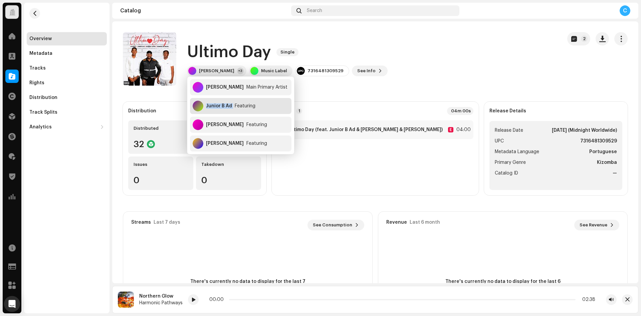
drag, startPoint x: 232, startPoint y: 106, endPoint x: 207, endPoint y: 108, distance: 25.7
click at [207, 108] on div "Junior B Ad Featuring" at bounding box center [241, 106] width 102 height 16
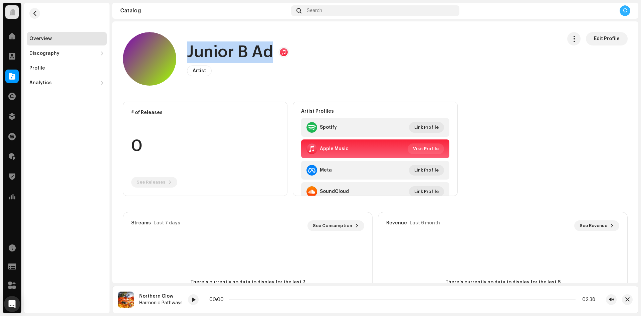
drag, startPoint x: 271, startPoint y: 53, endPoint x: 188, endPoint y: 53, distance: 82.8
click at [188, 53] on h1 "Junior B Ad" at bounding box center [230, 51] width 86 height 21
copy h1 "Junior B Ad"
drag, startPoint x: 35, startPoint y: 12, endPoint x: 52, endPoint y: 19, distance: 18.5
click at [36, 12] on span "button" at bounding box center [34, 13] width 5 height 5
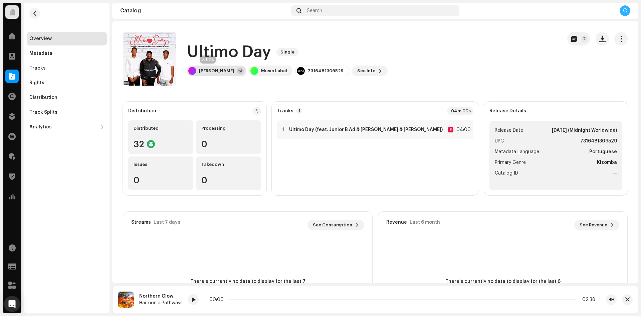
click at [207, 75] on div "Je Deezy +3" at bounding box center [216, 70] width 59 height 11
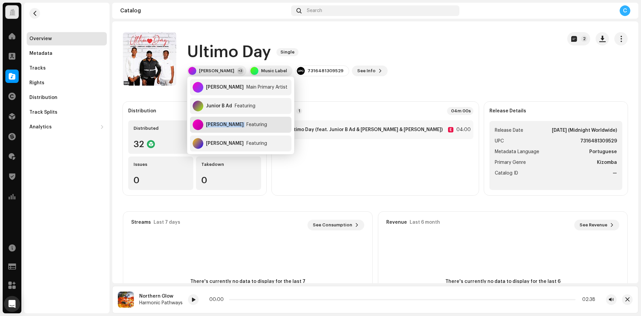
copy div "Edvanio Yuppie"
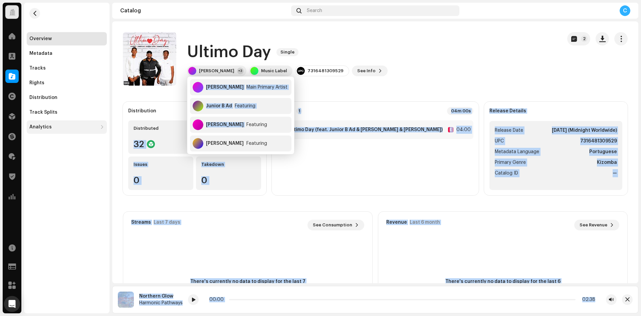
drag, startPoint x: 242, startPoint y: 126, endPoint x: 104, endPoint y: 121, distance: 138.0
click at [105, 121] on body "Identity Music Home Clients Catalog Rights Distribution Finance Royalties Trust…" at bounding box center [320, 158] width 641 height 316
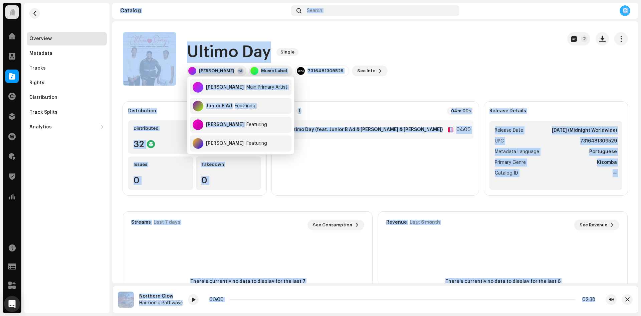
click at [450, 79] on div "Ultimo Day Single Je Deezy +3 Music Label 7316481309529 See Info 2" at bounding box center [340, 58] width 434 height 53
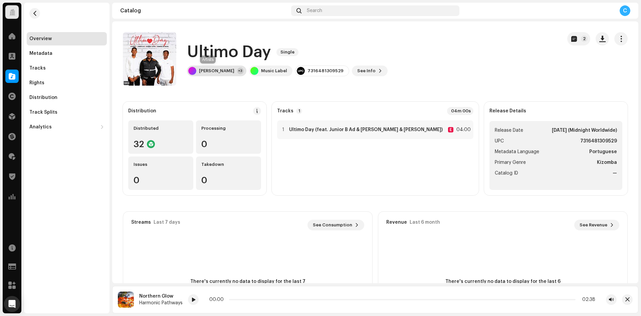
click at [198, 70] on div "Je Deezy +3" at bounding box center [216, 70] width 59 height 11
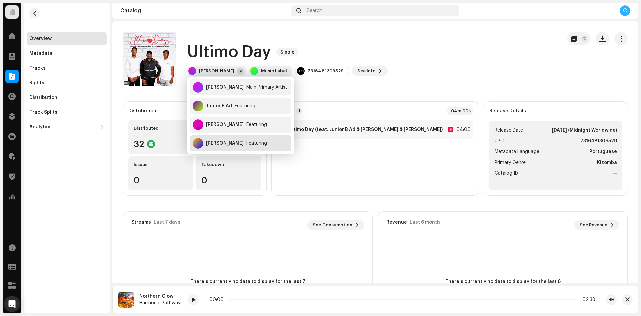
copy div "Vanessa de Sousa"
drag, startPoint x: 245, startPoint y: 144, endPoint x: 561, endPoint y: 96, distance: 319.9
click at [163, 141] on body "Identity Music Home Clients Catalog Rights Distribution Finance Royalties Trust…" at bounding box center [320, 158] width 641 height 316
click at [443, 74] on div "Ultimo Day Single Je Deezy +3 Music Label 7316481309529 See Info 2" at bounding box center [340, 58] width 434 height 53
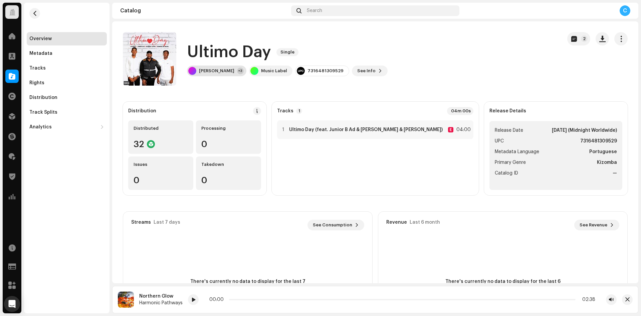
click at [196, 70] on div "Je Deezy +3" at bounding box center [216, 70] width 59 height 11
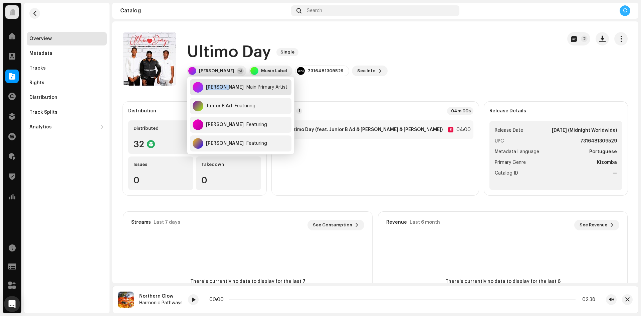
copy div "Je Deezy"
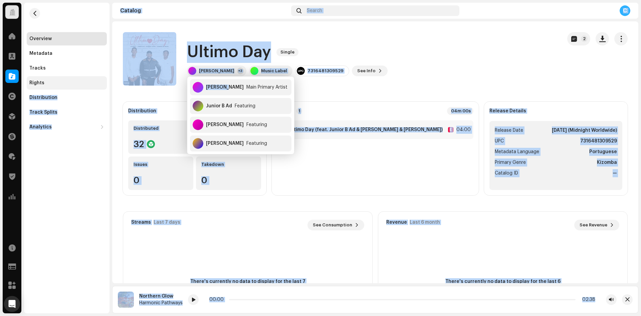
drag, startPoint x: 226, startPoint y: 88, endPoint x: 469, endPoint y: 89, distance: 242.8
click at [67, 82] on body "Identity Music Home Clients Catalog Rights Distribution Finance Royalties Trust…" at bounding box center [320, 158] width 641 height 316
drag, startPoint x: 451, startPoint y: 67, endPoint x: 371, endPoint y: 25, distance: 90.8
click at [451, 67] on div "Ultimo Day Single Je Deezy +3 Music Label 7316481309529 See Info 2" at bounding box center [340, 58] width 434 height 53
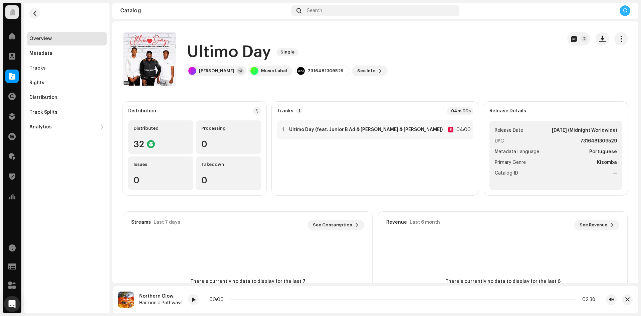
click at [10, 72] on div at bounding box center [11, 75] width 13 height 13
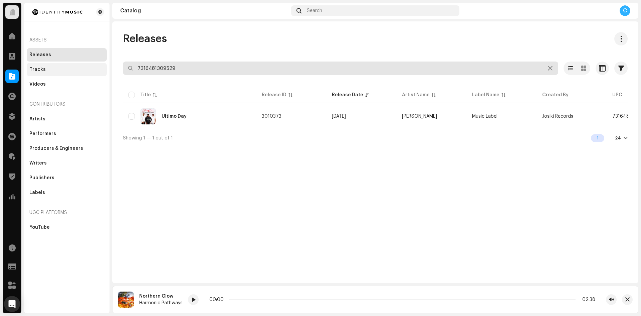
drag, startPoint x: 204, startPoint y: 67, endPoint x: 91, endPoint y: 64, distance: 113.2
click at [100, 63] on div "Identity Music Home Clients Catalog Rights Distribution Finance Royalties Trust…" at bounding box center [320, 158] width 641 height 316
paste input "7316481115885"
type input "7316481115885"
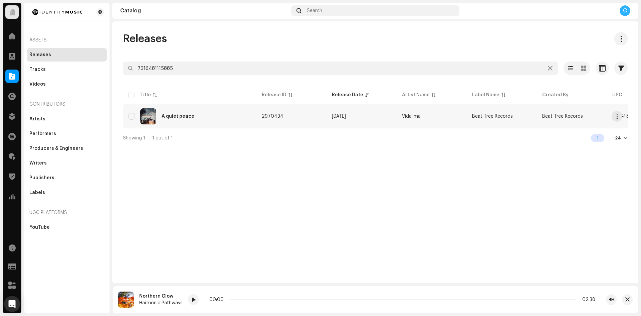
click at [205, 114] on div "A quiet peace" at bounding box center [189, 116] width 123 height 16
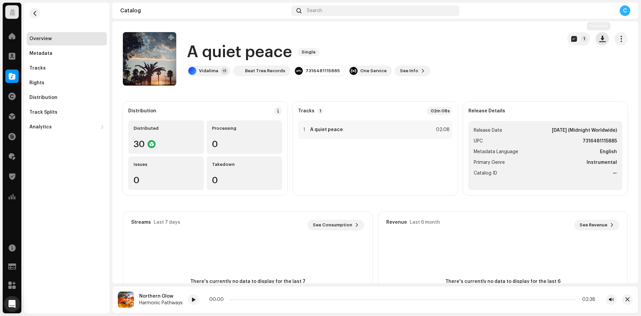
click at [599, 37] on span "button" at bounding box center [602, 38] width 6 height 5
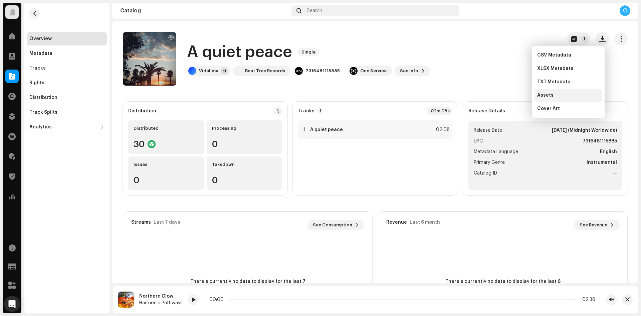
click at [557, 95] on div "Assets" at bounding box center [568, 94] width 62 height 5
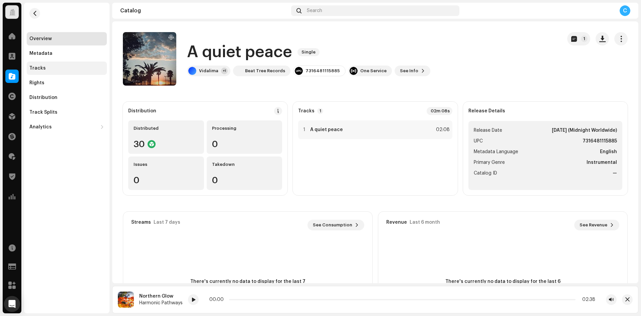
click at [46, 64] on div "Tracks" at bounding box center [67, 67] width 80 height 13
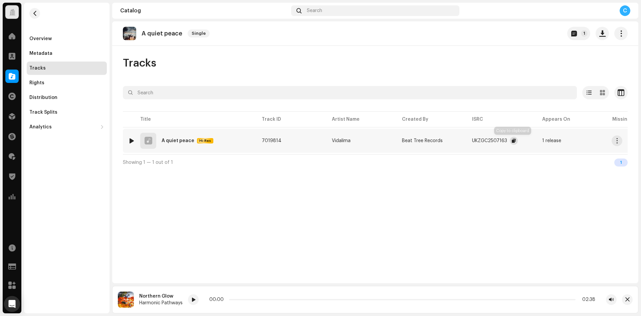
click at [512, 139] on span "button" at bounding box center [514, 140] width 4 height 5
click at [57, 48] on div "Metadata" at bounding box center [67, 53] width 80 height 13
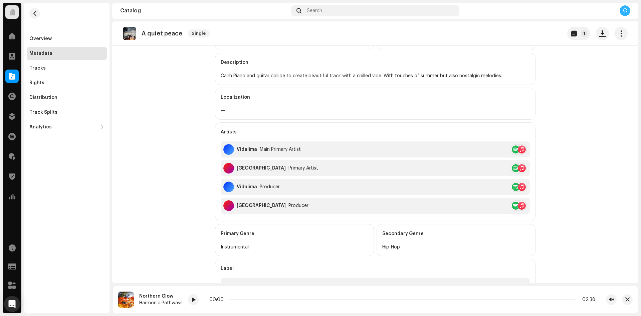
scroll to position [167, 0]
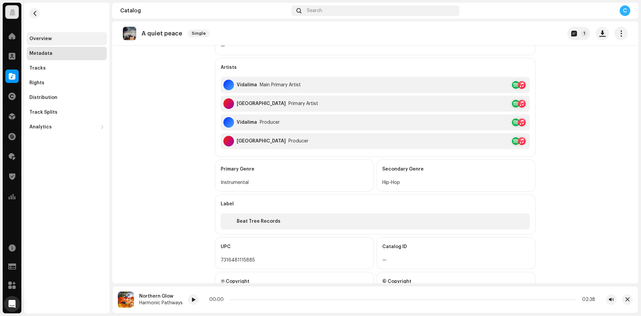
click at [61, 38] on div "Overview" at bounding box center [66, 38] width 75 height 5
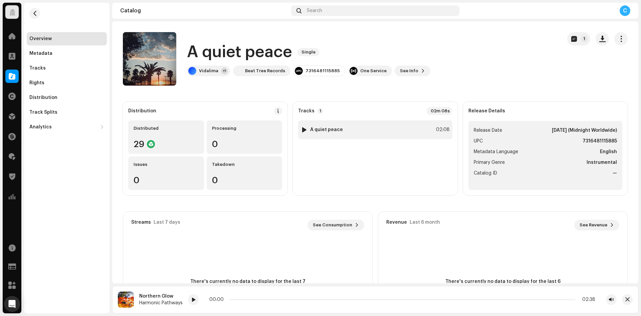
click at [303, 131] on div at bounding box center [304, 129] width 5 height 5
click at [184, 300] on div at bounding box center [182, 299] width 11 height 11
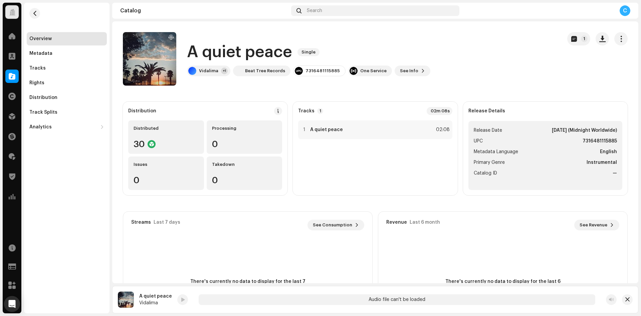
click at [179, 302] on re-a-play-button at bounding box center [182, 299] width 11 height 11
click at [303, 129] on div at bounding box center [304, 129] width 5 height 5
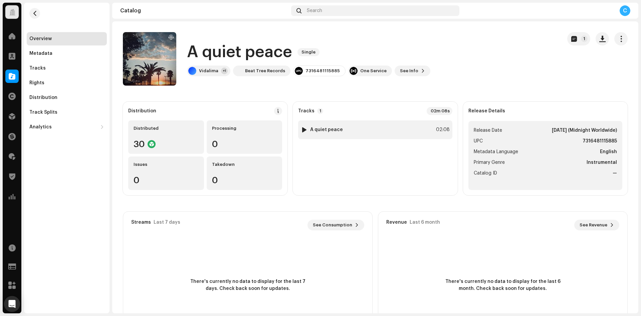
click at [306, 130] on img at bounding box center [304, 129] width 9 height 9
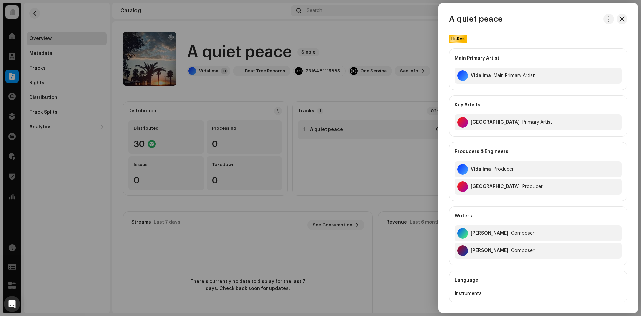
click at [306, 130] on div at bounding box center [320, 158] width 641 height 316
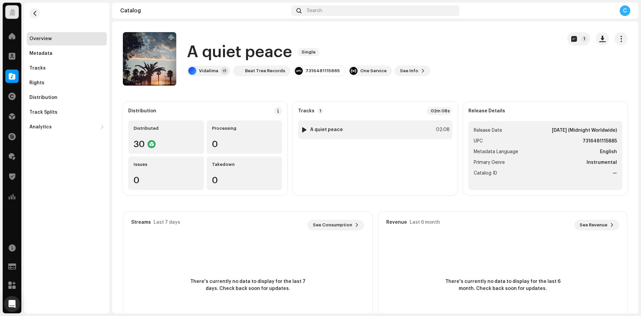
click at [302, 130] on div at bounding box center [304, 129] width 5 height 5
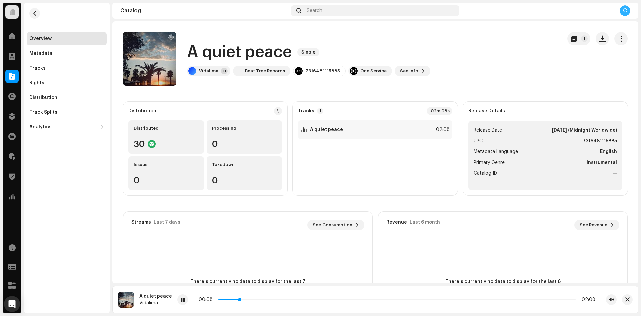
drag, startPoint x: 237, startPoint y: 299, endPoint x: 275, endPoint y: 299, distance: 38.7
click at [241, 299] on span at bounding box center [239, 299] width 3 height 3
drag, startPoint x: 205, startPoint y: 71, endPoint x: 214, endPoint y: 78, distance: 11.2
click at [205, 71] on div "Vidalima" at bounding box center [208, 70] width 19 height 5
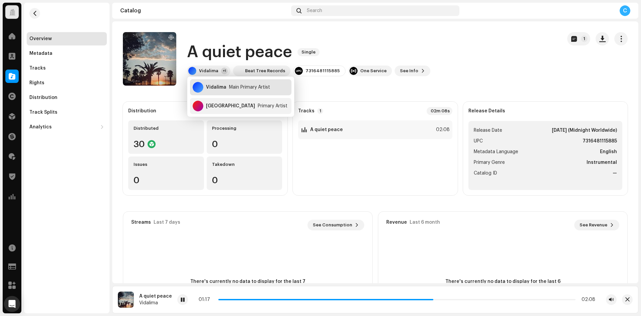
click at [253, 88] on div "Main Primary Artist" at bounding box center [249, 86] width 41 height 5
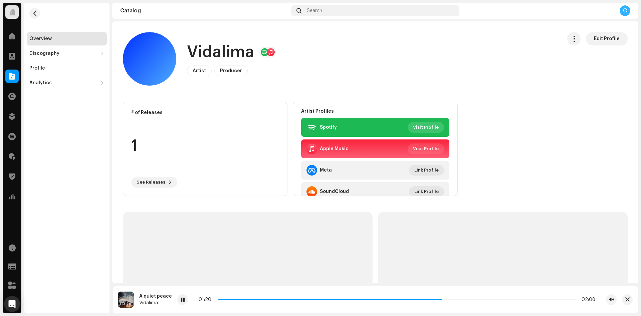
click at [422, 125] on span "Visit Profile" at bounding box center [426, 127] width 26 height 13
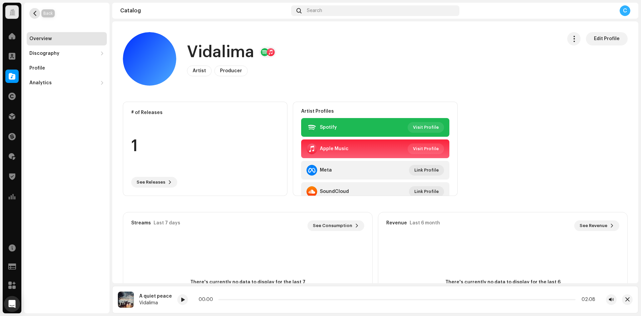
click at [38, 13] on button "button" at bounding box center [34, 13] width 11 height 11
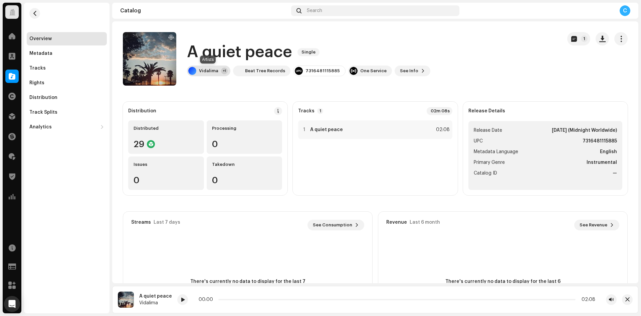
click at [199, 72] on div "Vidalima +1" at bounding box center [208, 70] width 43 height 11
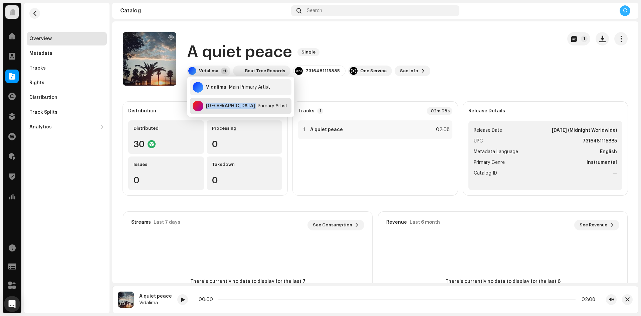
copy div "[GEOGRAPHIC_DATA]"
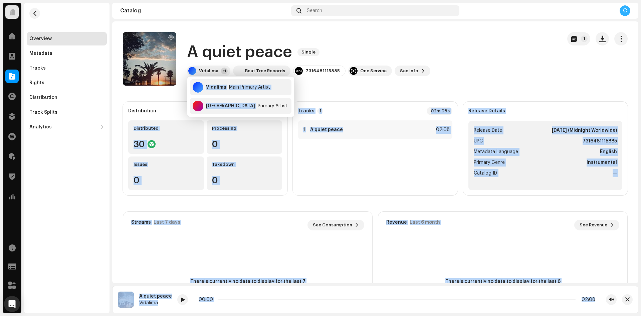
drag, startPoint x: 241, startPoint y: 106, endPoint x: 157, endPoint y: 103, distance: 83.9
click at [157, 103] on body "Identity Music Home Clients Catalog Rights Distribution Finance Royalties Trust…" at bounding box center [320, 158] width 641 height 316
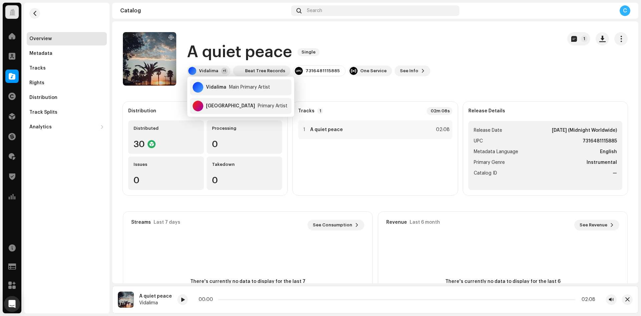
click at [540, 70] on div "A quiet peace Single Vidalima +1 Beat Tree Records 7316481115885 One Service Se…" at bounding box center [340, 58] width 434 height 53
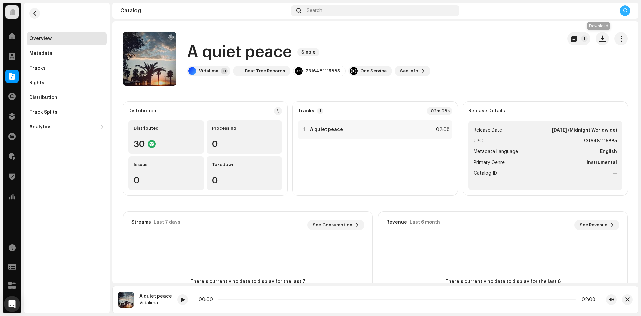
click at [596, 40] on button "button" at bounding box center [602, 38] width 13 height 13
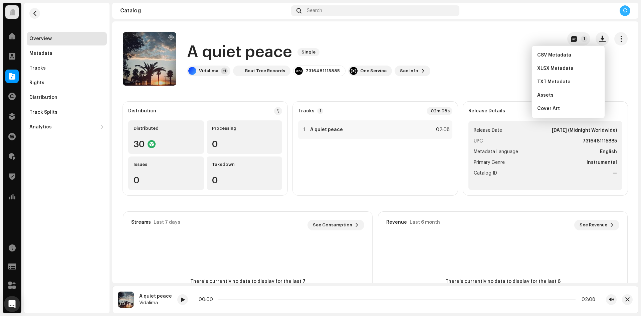
click at [555, 113] on div "Cover Art" at bounding box center [568, 108] width 67 height 13
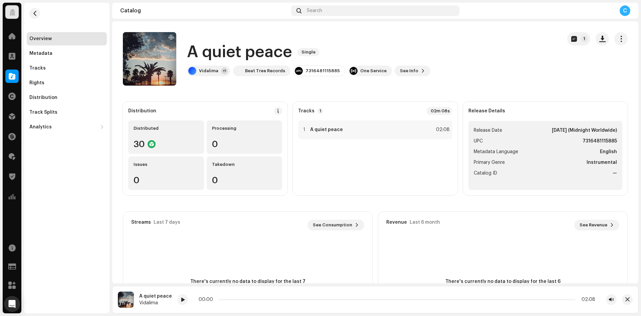
click at [1, 65] on div "Identity Music Home Clients Catalog Rights Distribution Finance Royalties Trust…" at bounding box center [320, 158] width 641 height 316
click at [13, 79] on span at bounding box center [12, 75] width 7 height 5
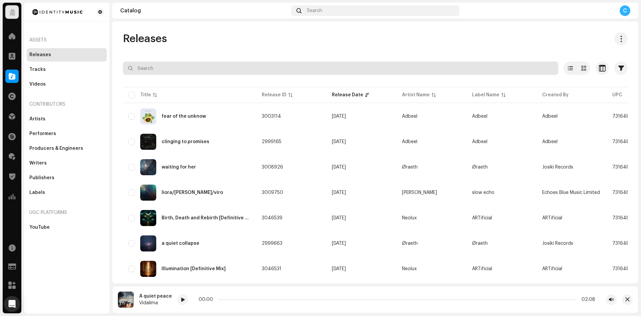
click at [215, 70] on input "text" at bounding box center [340, 67] width 435 height 13
paste input "7316481305798"
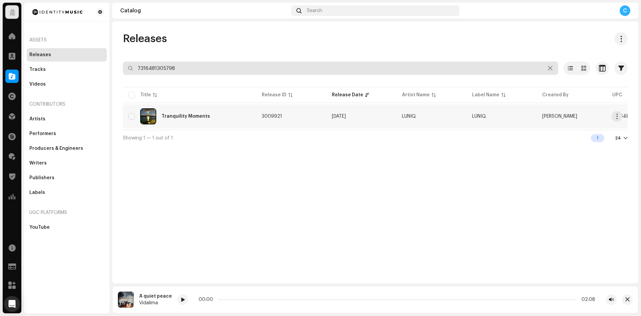
type input "7316481305798"
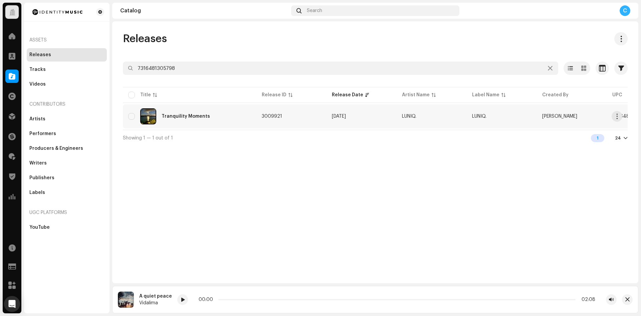
click at [244, 119] on div "Tranquility Moments" at bounding box center [189, 116] width 123 height 16
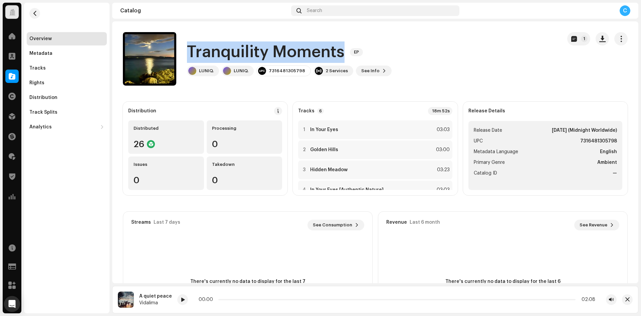
drag, startPoint x: 187, startPoint y: 48, endPoint x: 341, endPoint y: 58, distance: 154.3
click at [341, 58] on h1 "Tranquility Moments" at bounding box center [266, 51] width 158 height 21
copy h1 "Tranquility Moments"
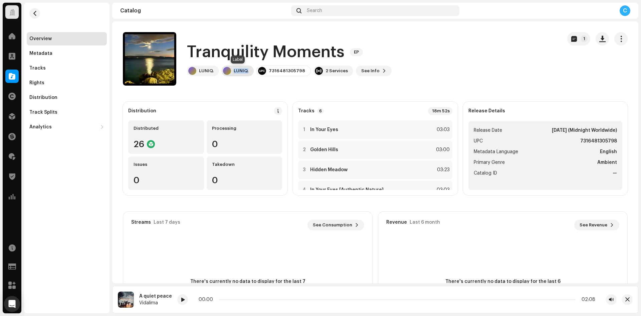
copy div "LUNIQ."
drag, startPoint x: 249, startPoint y: 71, endPoint x: 232, endPoint y: 71, distance: 16.4
click at [232, 71] on div "LUNIQ." at bounding box center [238, 70] width 32 height 11
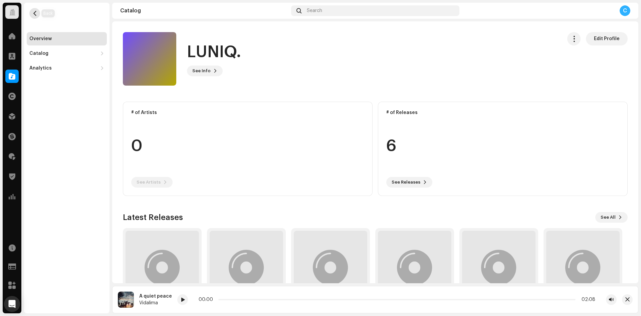
click at [36, 11] on span "button" at bounding box center [34, 13] width 5 height 5
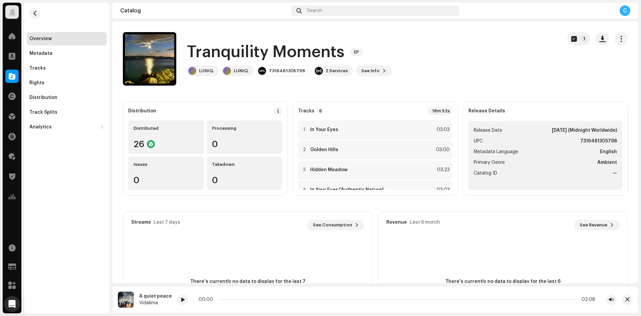
click at [6, 75] on div at bounding box center [11, 75] width 13 height 13
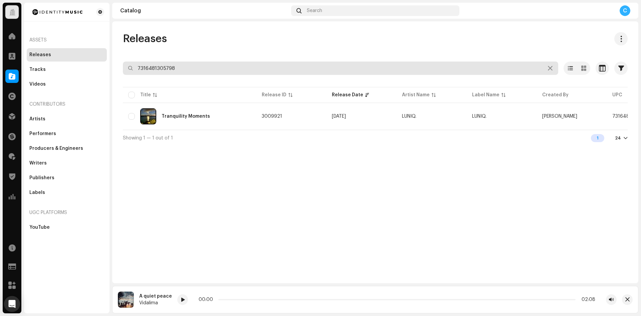
drag, startPoint x: 117, startPoint y: 62, endPoint x: 83, endPoint y: 53, distance: 34.7
click at [82, 59] on div "Identity Music Home Clients Catalog Rights Distribution Finance Royalties Trust…" at bounding box center [320, 158] width 641 height 316
paste input "7316481264057"
type input "7316481264057"
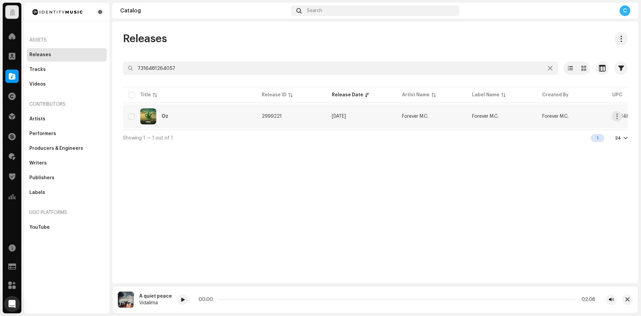
click at [202, 123] on div "Oz" at bounding box center [189, 116] width 123 height 16
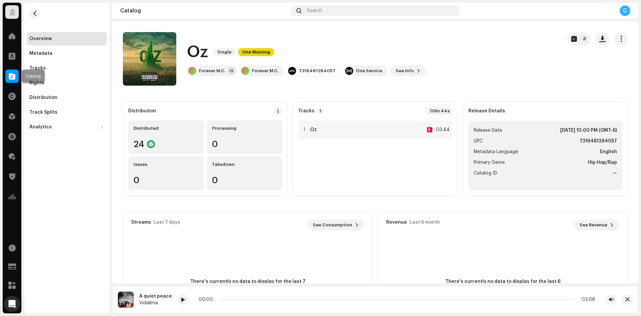
click at [14, 76] on span at bounding box center [12, 75] width 7 height 5
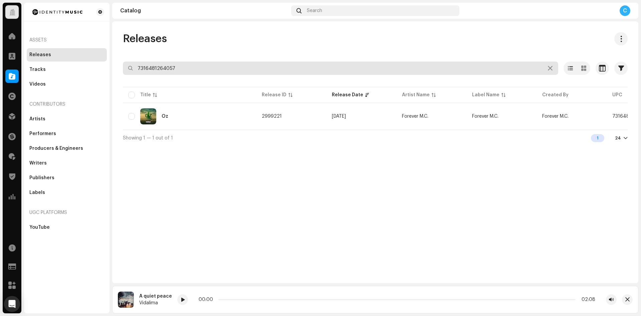
drag, startPoint x: 198, startPoint y: 66, endPoint x: 33, endPoint y: 45, distance: 166.0
click at [42, 49] on div "Identity Music Home Clients Catalog Rights Distribution Finance Royalties Trust…" at bounding box center [320, 158] width 641 height 316
paste input "7316481328438"
type input "7316481328438"
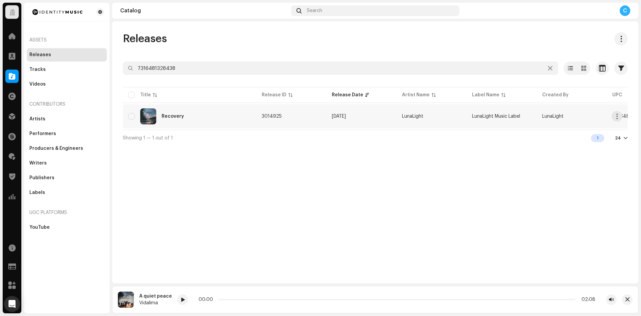
click at [218, 112] on div "Recovery" at bounding box center [189, 116] width 123 height 16
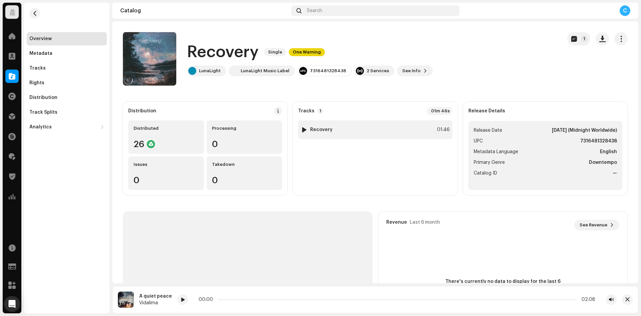
click at [305, 129] on div at bounding box center [304, 129] width 5 height 5
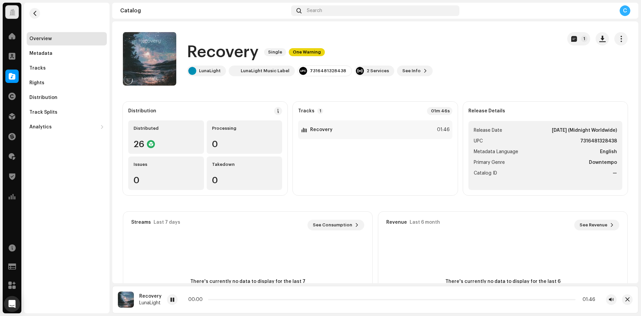
click at [166, 302] on div "Recovery LunaLight 00:00 01:46" at bounding box center [375, 299] width 526 height 27
click at [11, 75] on span at bounding box center [12, 75] width 7 height 5
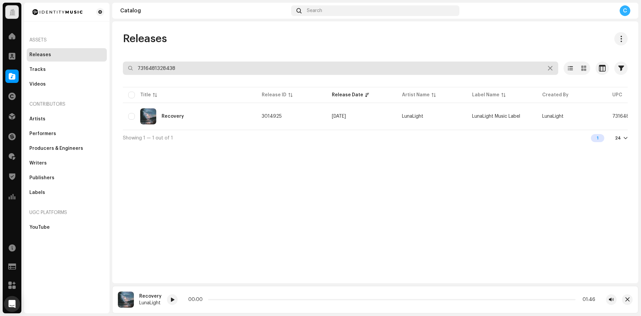
drag, startPoint x: 197, startPoint y: 67, endPoint x: 73, endPoint y: 55, distance: 124.5
click at [85, 61] on div "Identity Music Home Clients Catalog Rights Distribution Finance Royalties Trust…" at bounding box center [320, 158] width 641 height 316
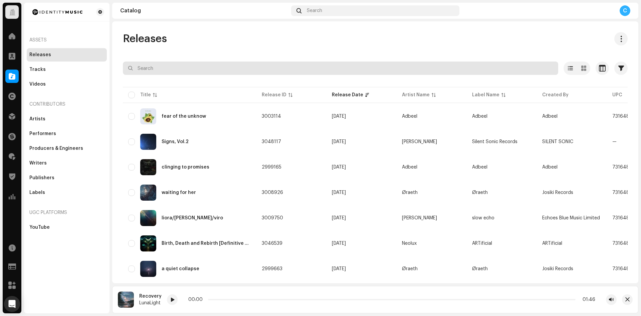
click at [155, 72] on input "text" at bounding box center [340, 67] width 435 height 13
paste input "7316481328896"
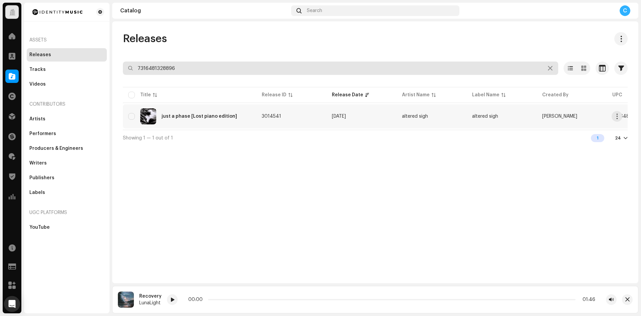
type input "7316481328896"
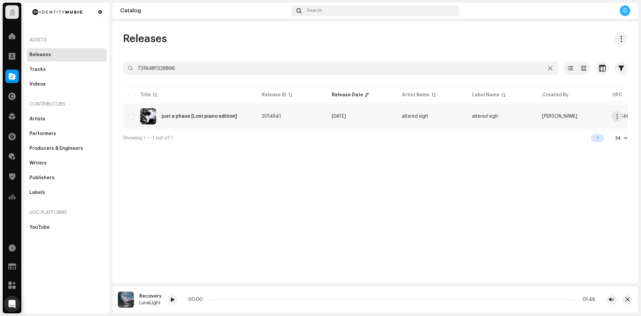
click at [178, 111] on div "just a phase [Lost piano edition]" at bounding box center [189, 116] width 123 height 16
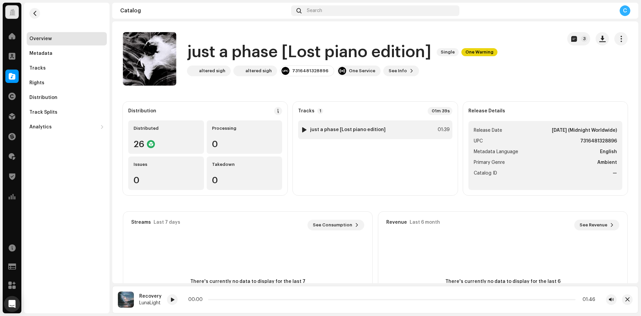
click at [303, 129] on div at bounding box center [304, 129] width 5 height 5
click at [599, 40] on span "button" at bounding box center [602, 38] width 6 height 5
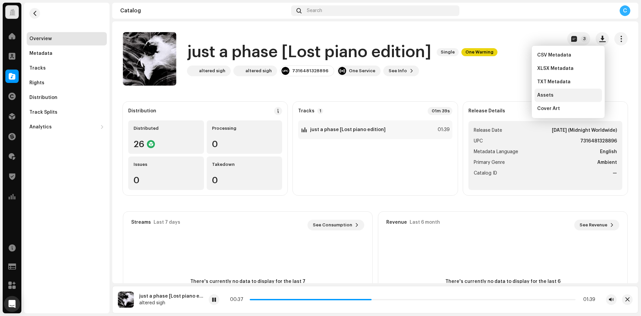
click at [563, 97] on div "Assets" at bounding box center [568, 94] width 62 height 5
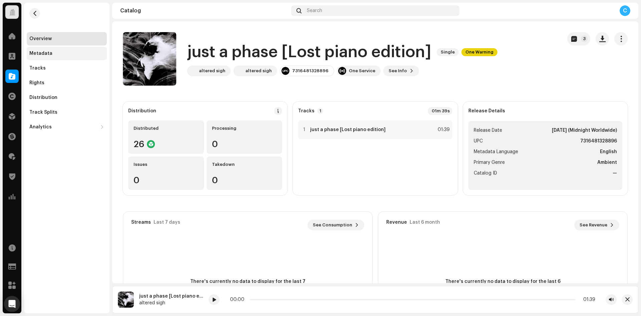
click at [39, 49] on div "Metadata" at bounding box center [67, 53] width 80 height 13
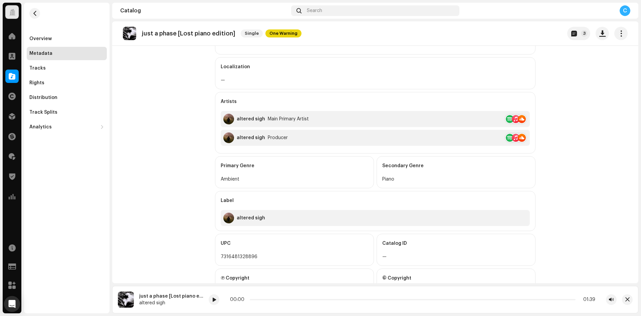
scroll to position [134, 0]
click at [70, 38] on div "Overview" at bounding box center [66, 38] width 75 height 5
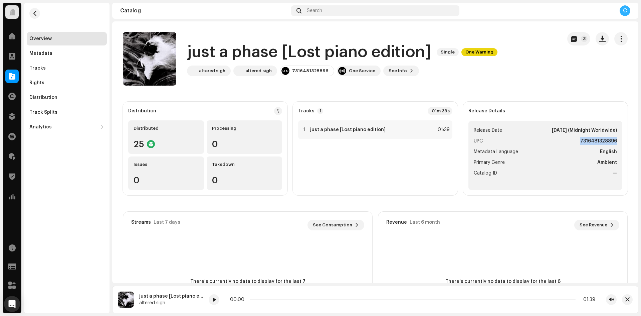
drag, startPoint x: 566, startPoint y: 139, endPoint x: 640, endPoint y: 145, distance: 74.3
click at [640, 145] on div "Identity Music Home Clients Catalog Rights Distribution Finance Royalties Trust…" at bounding box center [320, 158] width 641 height 316
copy strong "7316481328896"
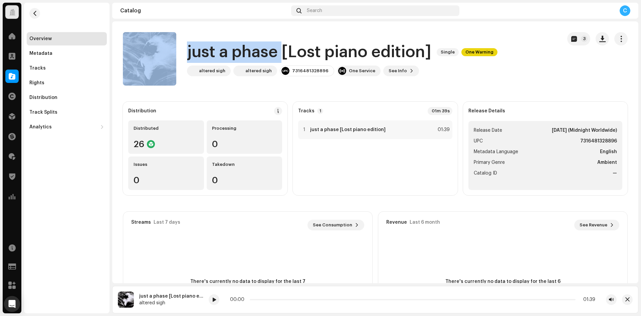
drag, startPoint x: 181, startPoint y: 48, endPoint x: 280, endPoint y: 58, distance: 99.7
click at [280, 58] on div "just a phase [Lost piano edition] Single One Warning altered sigh altered sigh …" at bounding box center [340, 58] width 434 height 53
copy div "just a phase"
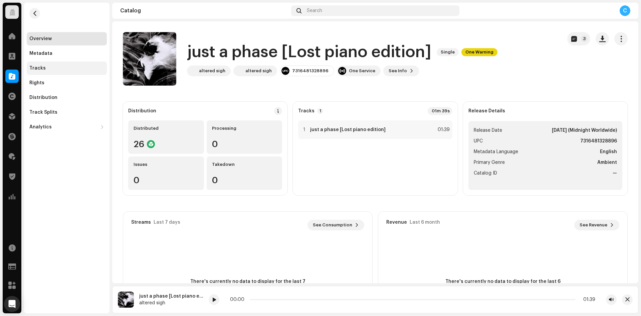
click at [38, 66] on div "Tracks" at bounding box center [37, 67] width 16 height 5
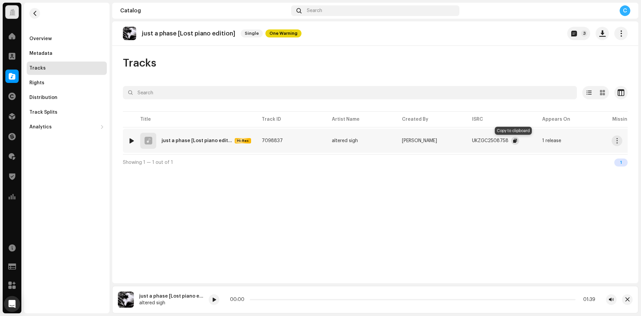
click at [513, 140] on span "button" at bounding box center [515, 140] width 4 height 5
click at [60, 54] on div "Metadata" at bounding box center [66, 53] width 75 height 5
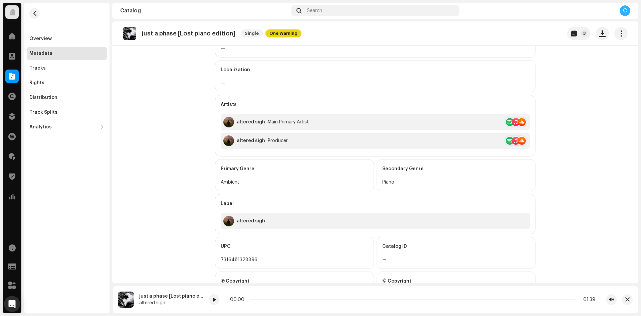
scroll to position [134, 0]
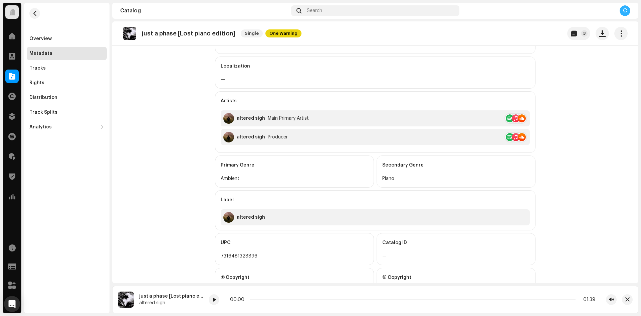
click at [6, 77] on div at bounding box center [11, 75] width 13 height 13
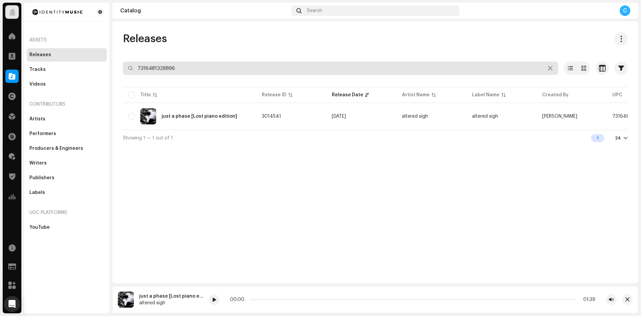
drag, startPoint x: 186, startPoint y: 68, endPoint x: 37, endPoint y: 49, distance: 150.1
click at [42, 59] on div "Identity Music Home Clients Catalog Rights Distribution Finance Royalties Trust…" at bounding box center [320, 158] width 641 height 316
paste input "7316481328438"
type input "7316481328438"
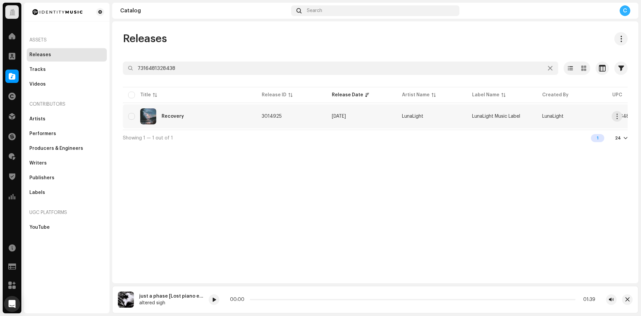
click at [256, 120] on td "Recovery" at bounding box center [190, 116] width 134 height 24
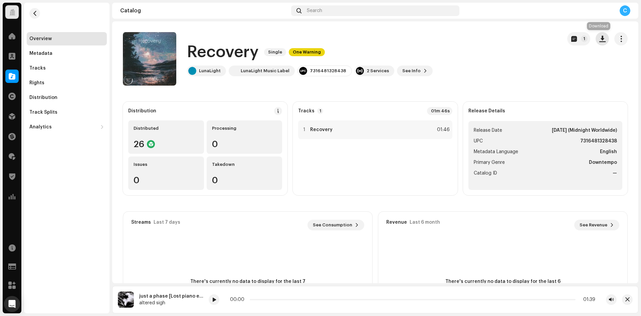
click at [599, 41] on span "button" at bounding box center [602, 38] width 6 height 5
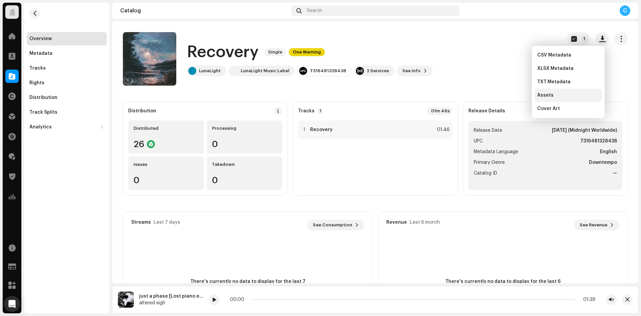
click at [547, 98] on span "Assets" at bounding box center [545, 94] width 16 height 5
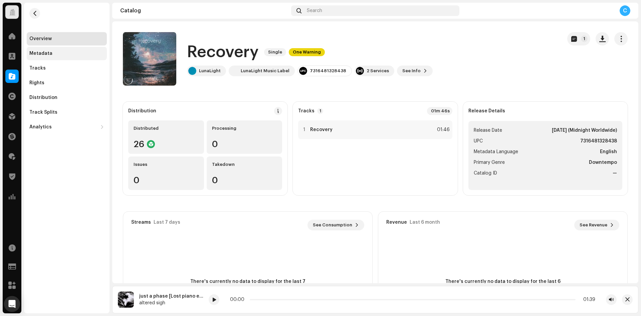
click at [40, 48] on div "Metadata" at bounding box center [67, 53] width 80 height 13
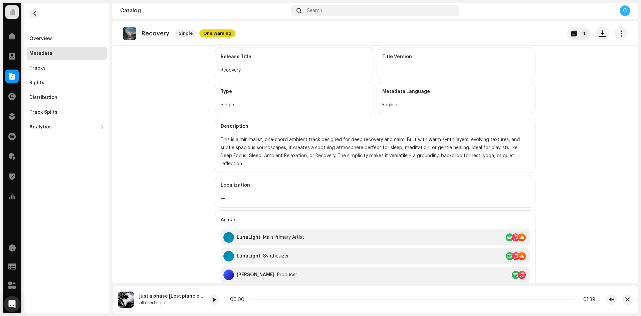
scroll to position [134, 0]
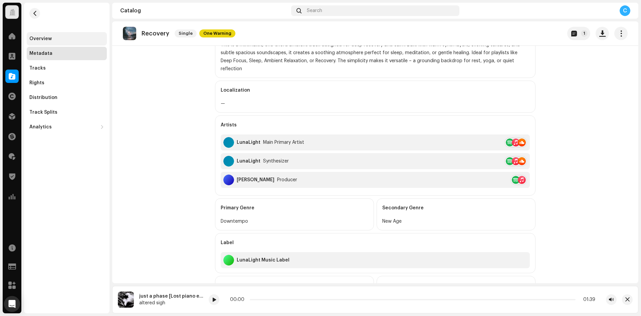
click at [54, 33] on div "Overview" at bounding box center [67, 38] width 80 height 13
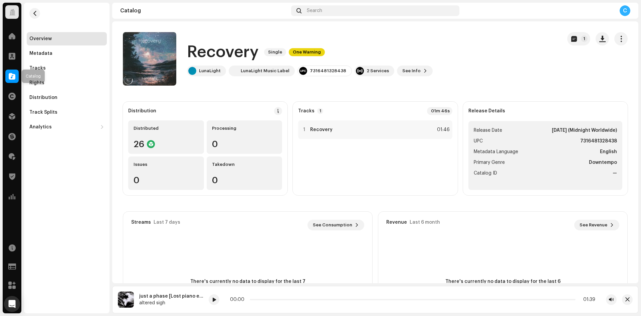
click at [11, 75] on span at bounding box center [12, 75] width 7 height 5
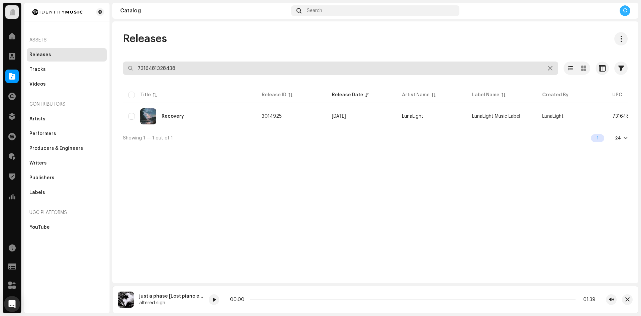
drag, startPoint x: 146, startPoint y: 66, endPoint x: 67, endPoint y: 41, distance: 83.0
click at [103, 60] on div "Identity Music Home Clients Catalog Rights Distribution Finance Royalties Trust…" at bounding box center [320, 158] width 641 height 316
paste input "16213"
type input "7316481316213"
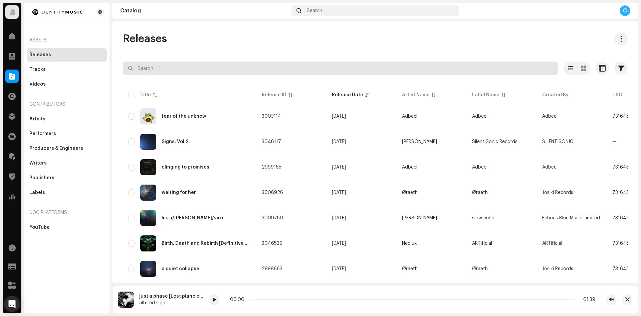
click at [174, 69] on input "text" at bounding box center [340, 67] width 435 height 13
type input "7316481316213"
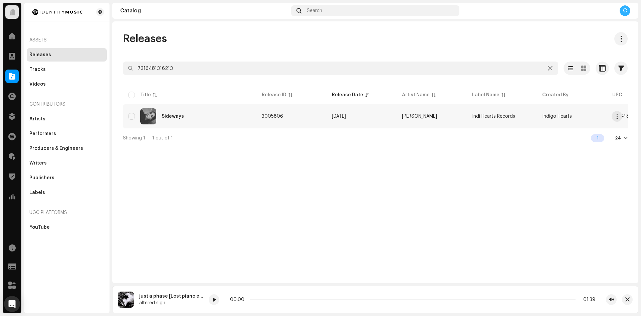
click at [209, 113] on div "Sideways" at bounding box center [189, 116] width 123 height 16
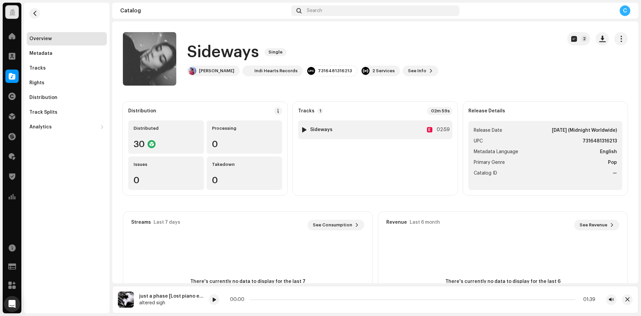
click at [304, 129] on div at bounding box center [304, 129] width 5 height 5
click at [45, 54] on div "Metadata" at bounding box center [40, 53] width 23 height 5
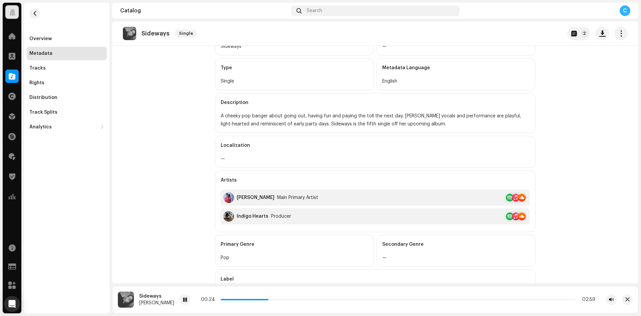
scroll to position [100, 0]
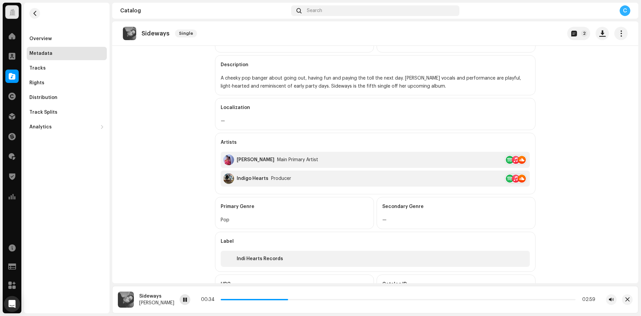
click at [183, 301] on span at bounding box center [185, 299] width 4 height 5
click at [63, 35] on div "Overview" at bounding box center [67, 38] width 80 height 13
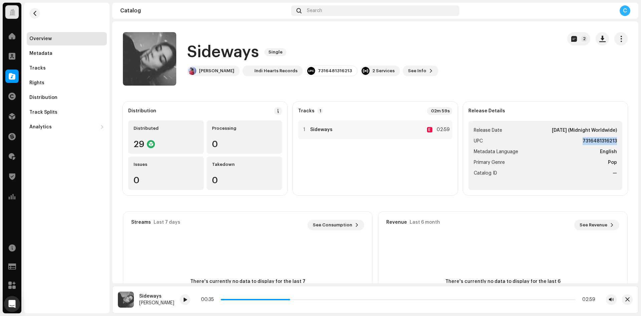
drag, startPoint x: 563, startPoint y: 141, endPoint x: 642, endPoint y: 145, distance: 79.6
click at [641, 145] on html "Identity Music Home Clients Catalog Rights Distribution Finance Royalties Trust…" at bounding box center [320, 158] width 641 height 316
copy strong "7316481316213"
click at [185, 299] on span at bounding box center [185, 299] width 4 height 5
drag, startPoint x: 311, startPoint y: 298, endPoint x: 254, endPoint y: 291, distance: 57.9
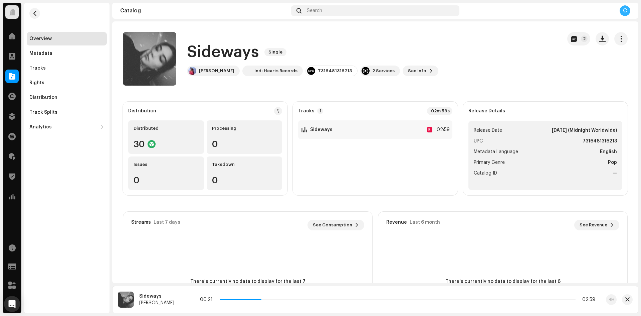
click at [254, 291] on div "Sideways [PERSON_NAME] 00:21 02:59" at bounding box center [375, 299] width 526 height 27
drag, startPoint x: 255, startPoint y: 299, endPoint x: 318, endPoint y: 299, distance: 63.1
click at [318, 299] on p-slider at bounding box center [398, 299] width 356 height 1
drag, startPoint x: 318, startPoint y: 299, endPoint x: 363, endPoint y: 299, distance: 44.7
click at [363, 299] on p-slider at bounding box center [398, 299] width 356 height 1
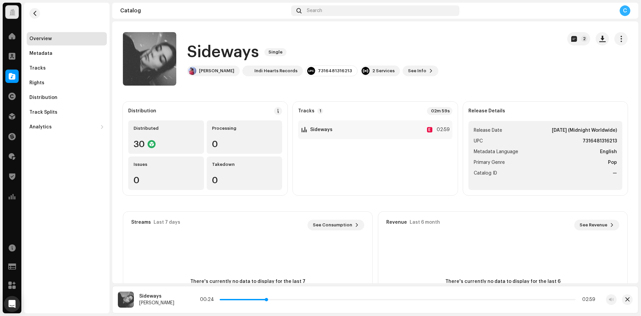
drag, startPoint x: 359, startPoint y: 298, endPoint x: 267, endPoint y: 299, distance: 92.5
click at [267, 299] on p-slider at bounding box center [398, 299] width 356 height 1
drag, startPoint x: 266, startPoint y: 299, endPoint x: 283, endPoint y: 299, distance: 17.7
click at [283, 299] on span at bounding box center [284, 299] width 3 height 3
click at [596, 39] on button "button" at bounding box center [602, 38] width 13 height 13
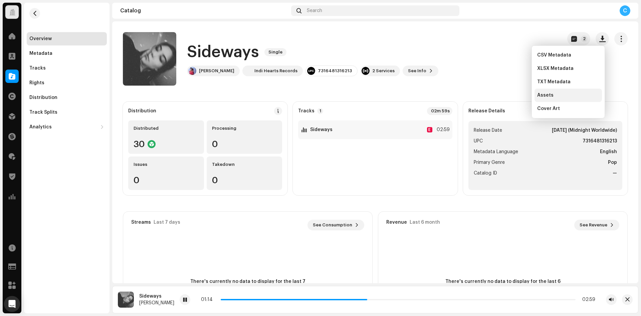
click at [563, 97] on div "Assets" at bounding box center [568, 94] width 62 height 5
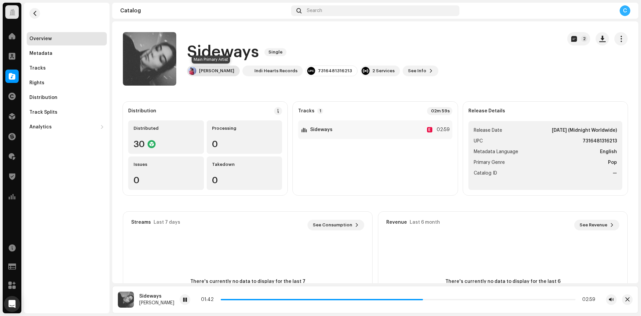
click at [215, 69] on div "[PERSON_NAME]" at bounding box center [216, 70] width 35 height 5
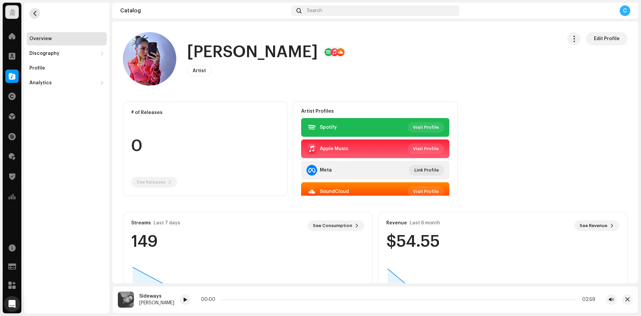
click at [36, 12] on span "button" at bounding box center [34, 13] width 5 height 5
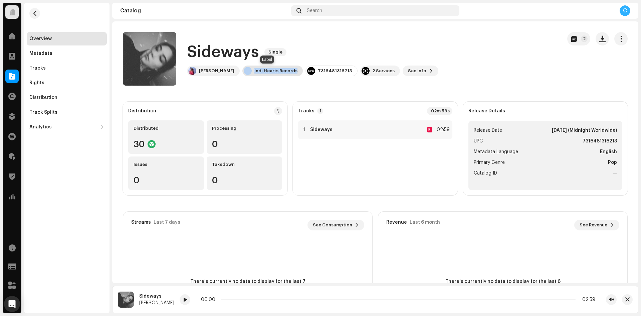
copy div "Indi Hearts Records"
drag, startPoint x: 292, startPoint y: 70, endPoint x: 221, endPoint y: 60, distance: 71.1
click at [207, 72] on div "[PERSON_NAME] Indi Hearts Records 7316481316213 2 Services See Info 2" at bounding box center [312, 70] width 251 height 11
click at [51, 67] on div "Tracks" at bounding box center [66, 67] width 75 height 5
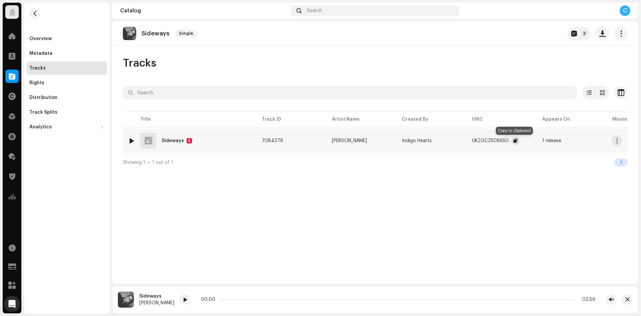
click at [512, 140] on button "button" at bounding box center [516, 141] width 8 height 8
click at [180, 299] on div at bounding box center [185, 299] width 11 height 11
drag, startPoint x: 235, startPoint y: 299, endPoint x: 277, endPoint y: 298, distance: 42.8
click at [277, 298] on div "00:29 02:59" at bounding box center [397, 299] width 395 height 5
click at [605, 35] on span "button" at bounding box center [602, 33] width 6 height 5
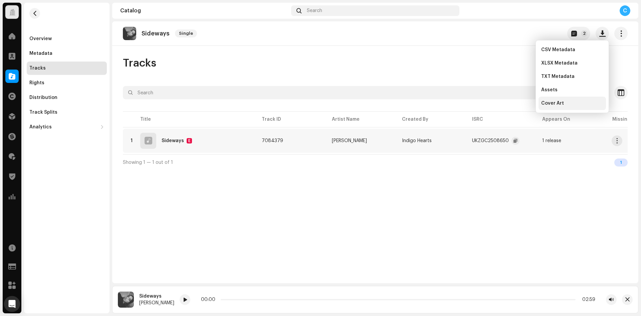
click at [568, 104] on div "Cover Art" at bounding box center [572, 103] width 62 height 5
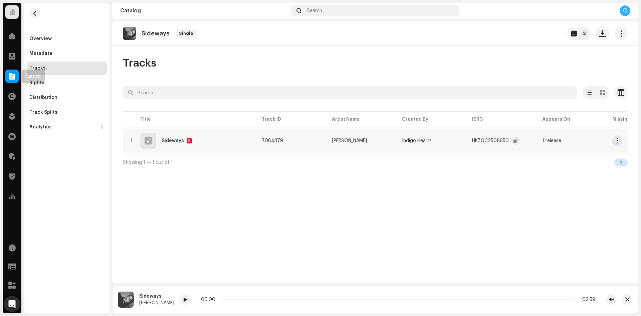
click at [15, 76] on span at bounding box center [12, 75] width 7 height 5
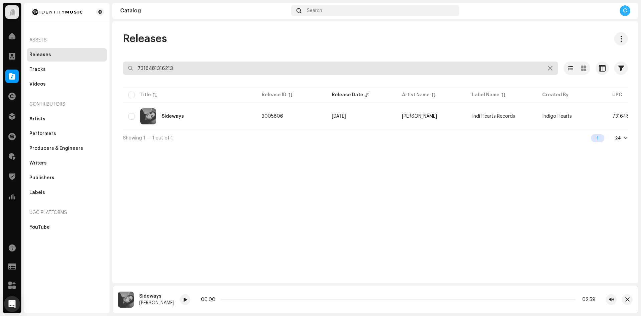
drag, startPoint x: 174, startPoint y: 65, endPoint x: 119, endPoint y: 60, distance: 55.0
click at [126, 63] on input "7316481316213" at bounding box center [340, 67] width 435 height 13
paste input "7316481352112"
type input "7316481352112"
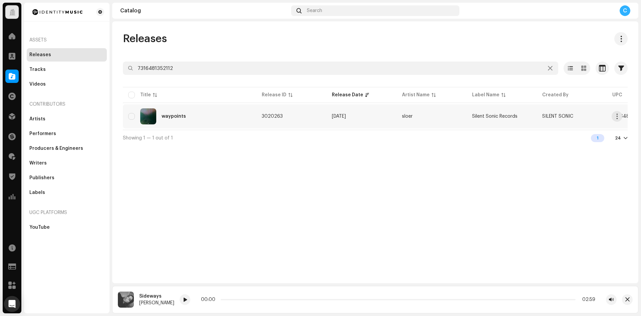
click at [252, 120] on td "waypoints" at bounding box center [190, 116] width 134 height 24
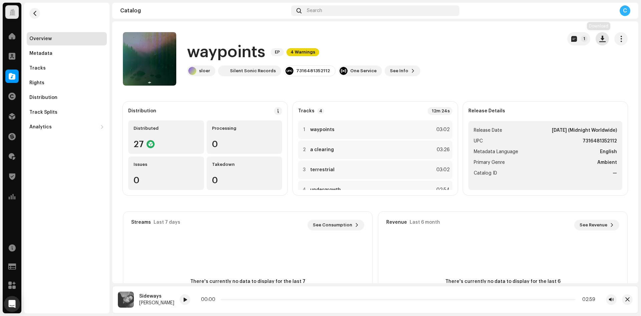
click at [599, 40] on span "button" at bounding box center [602, 38] width 6 height 5
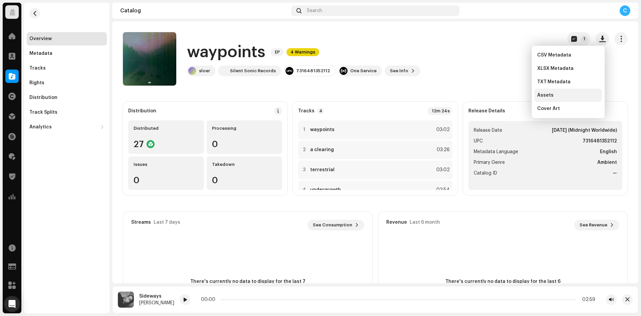
click at [559, 92] on div "Assets" at bounding box center [568, 94] width 62 height 5
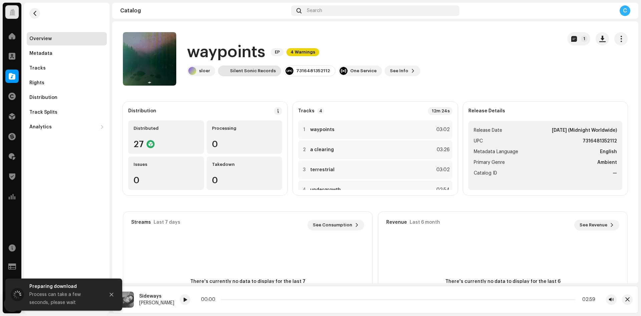
click at [243, 70] on div "Silent Sonic Records" at bounding box center [253, 70] width 46 height 5
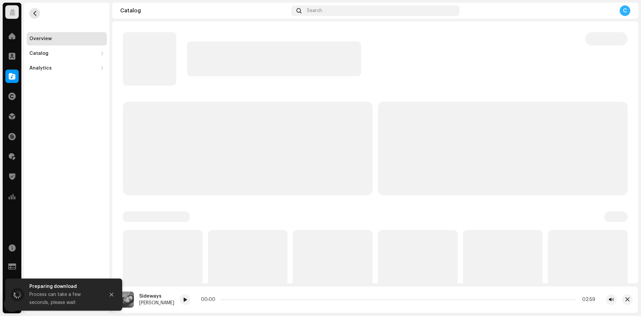
click at [36, 13] on span "button" at bounding box center [34, 13] width 5 height 5
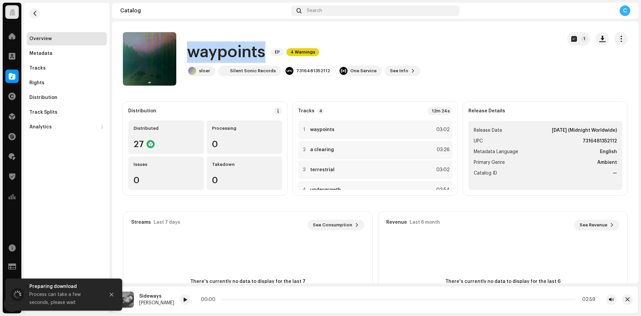
drag, startPoint x: 190, startPoint y: 51, endPoint x: 268, endPoint y: 58, distance: 78.5
click at [268, 58] on div "waypoints EP 4 Warnings" at bounding box center [303, 51] width 233 height 21
copy h1 "waypoints"
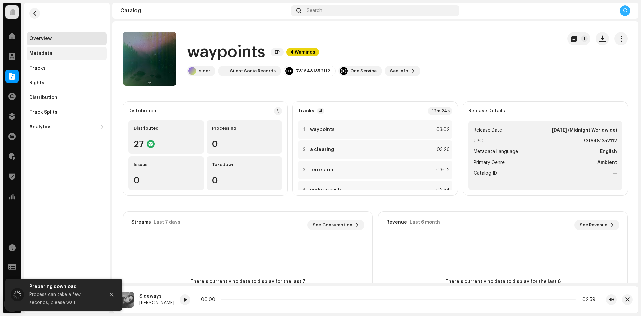
click at [69, 53] on div "Metadata" at bounding box center [66, 53] width 75 height 5
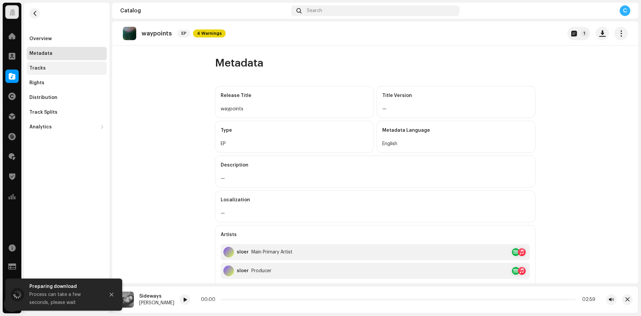
click at [54, 73] on div "Tracks" at bounding box center [67, 67] width 80 height 13
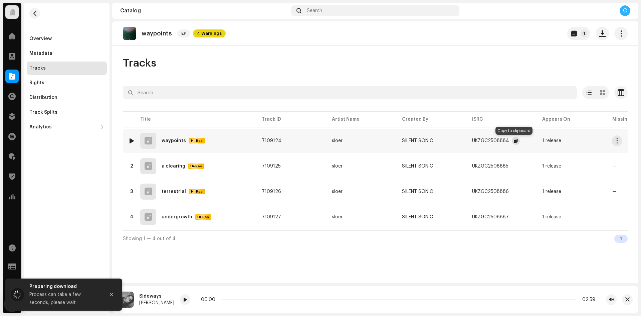
click at [515, 141] on span "button" at bounding box center [516, 140] width 4 height 5
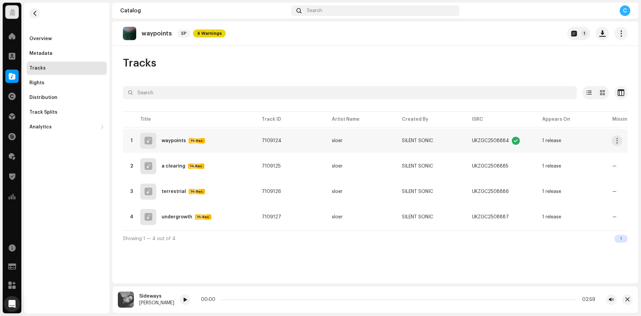
drag, startPoint x: 85, startPoint y: 52, endPoint x: 99, endPoint y: 70, distance: 22.6
click at [85, 52] on div "Metadata" at bounding box center [66, 53] width 75 height 5
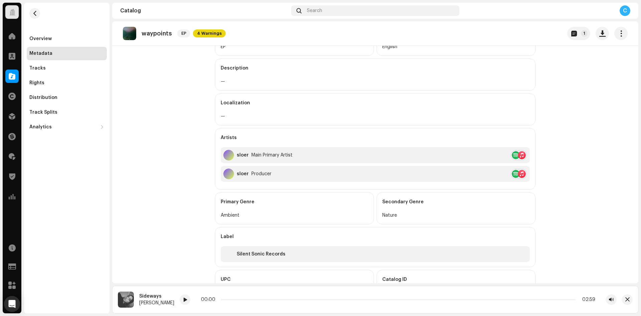
scroll to position [100, 0]
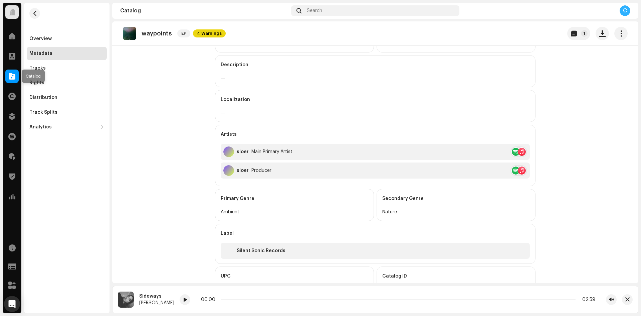
click at [12, 78] on span at bounding box center [12, 75] width 7 height 5
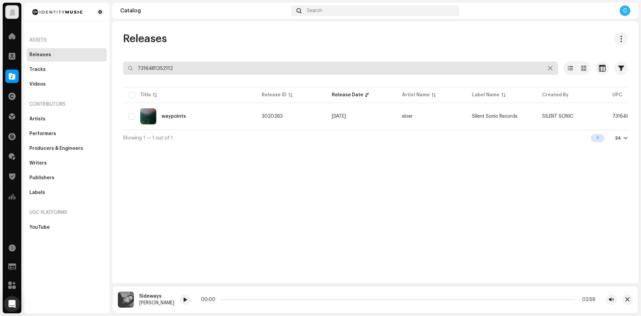
drag, startPoint x: 194, startPoint y: 71, endPoint x: 127, endPoint y: 61, distance: 68.2
click at [130, 63] on input "7316481352112" at bounding box center [340, 67] width 435 height 13
paste input "7316481264057"
type input "7316481264057"
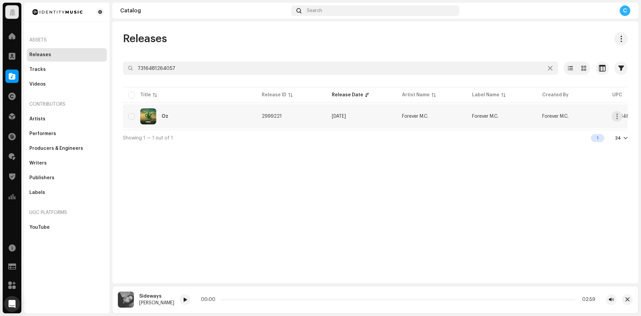
click at [276, 115] on span "2999221" at bounding box center [272, 116] width 20 height 5
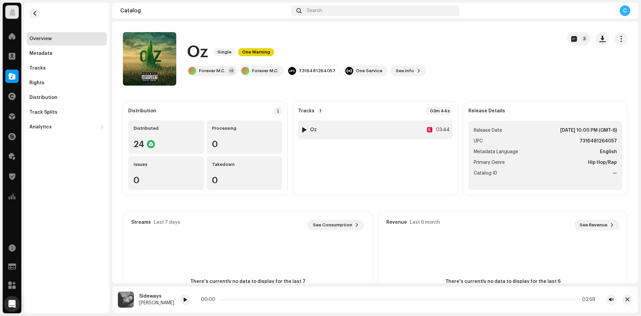
click at [304, 129] on div at bounding box center [304, 129] width 5 height 5
drag, startPoint x: 235, startPoint y: 299, endPoint x: 205, endPoint y: 287, distance: 32.7
click at [197, 296] on div "00:13 03:44" at bounding box center [394, 299] width 446 height 11
click at [215, 71] on div "Forever M.C." at bounding box center [212, 70] width 26 height 5
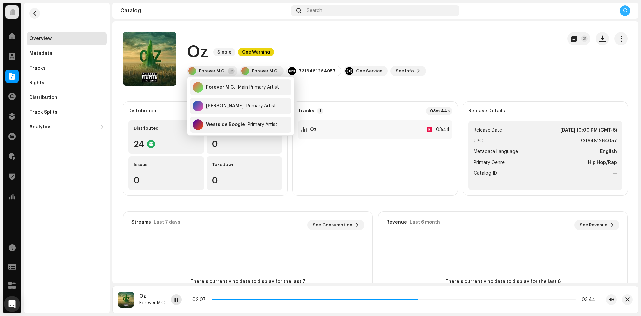
click at [180, 296] on div at bounding box center [176, 299] width 11 height 11
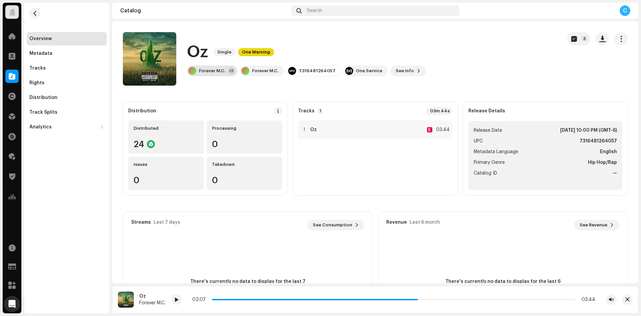
click at [216, 72] on div "Forever M.C." at bounding box center [212, 70] width 26 height 5
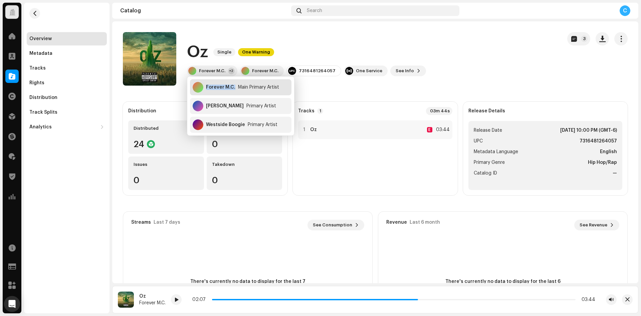
copy div "Forever M.C."
drag, startPoint x: 234, startPoint y: 87, endPoint x: 204, endPoint y: 89, distance: 30.4
click at [204, 89] on div "Forever M.C. Main Primary Artist" at bounding box center [241, 87] width 102 height 16
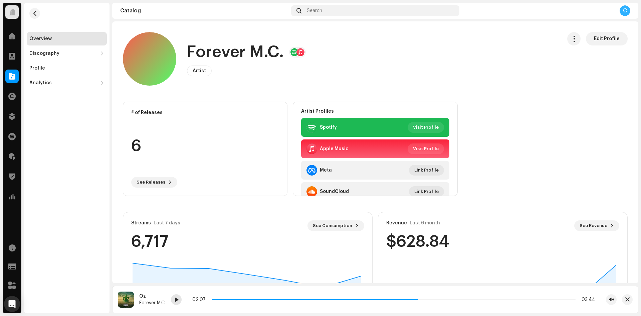
click at [176, 299] on span at bounding box center [176, 299] width 4 height 5
drag, startPoint x: 344, startPoint y: 302, endPoint x: 257, endPoint y: 301, distance: 87.5
click at [257, 301] on div "00:51 03:44" at bounding box center [393, 299] width 403 height 5
click at [37, 11] on span "button" at bounding box center [34, 13] width 5 height 5
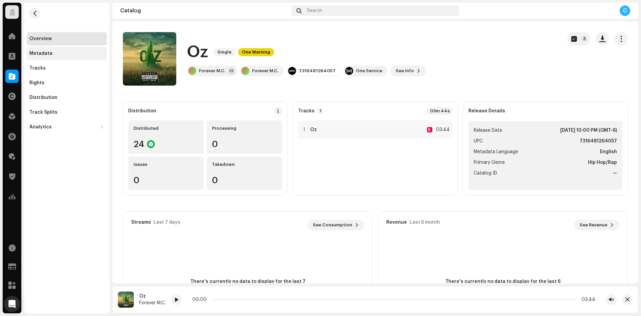
click at [60, 49] on div "Metadata" at bounding box center [67, 53] width 80 height 13
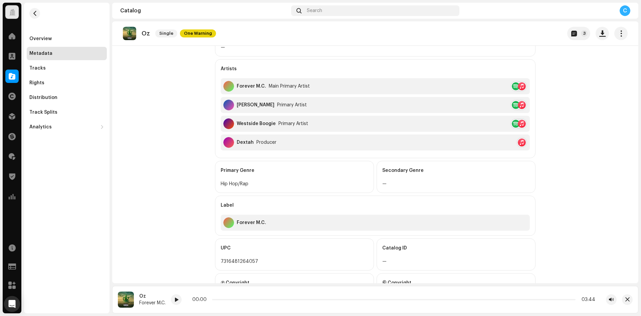
scroll to position [167, 0]
click at [178, 299] on span at bounding box center [176, 299] width 4 height 5
drag, startPoint x: 232, startPoint y: 298, endPoint x: 270, endPoint y: 303, distance: 38.3
click at [270, 303] on div "00:16 03:44" at bounding box center [394, 299] width 446 height 11
